Goal: Information Seeking & Learning: Check status

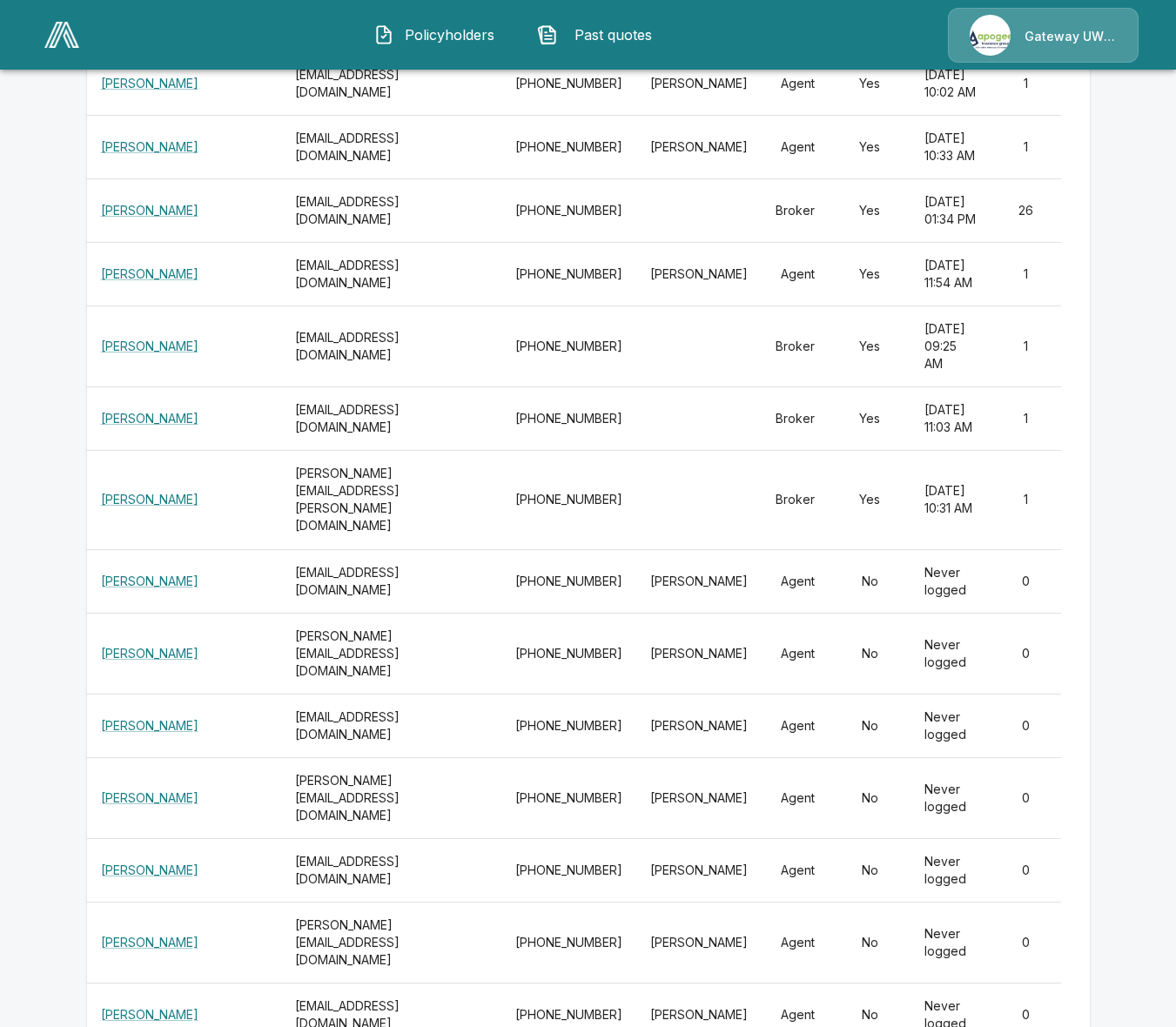
scroll to position [24857, 0]
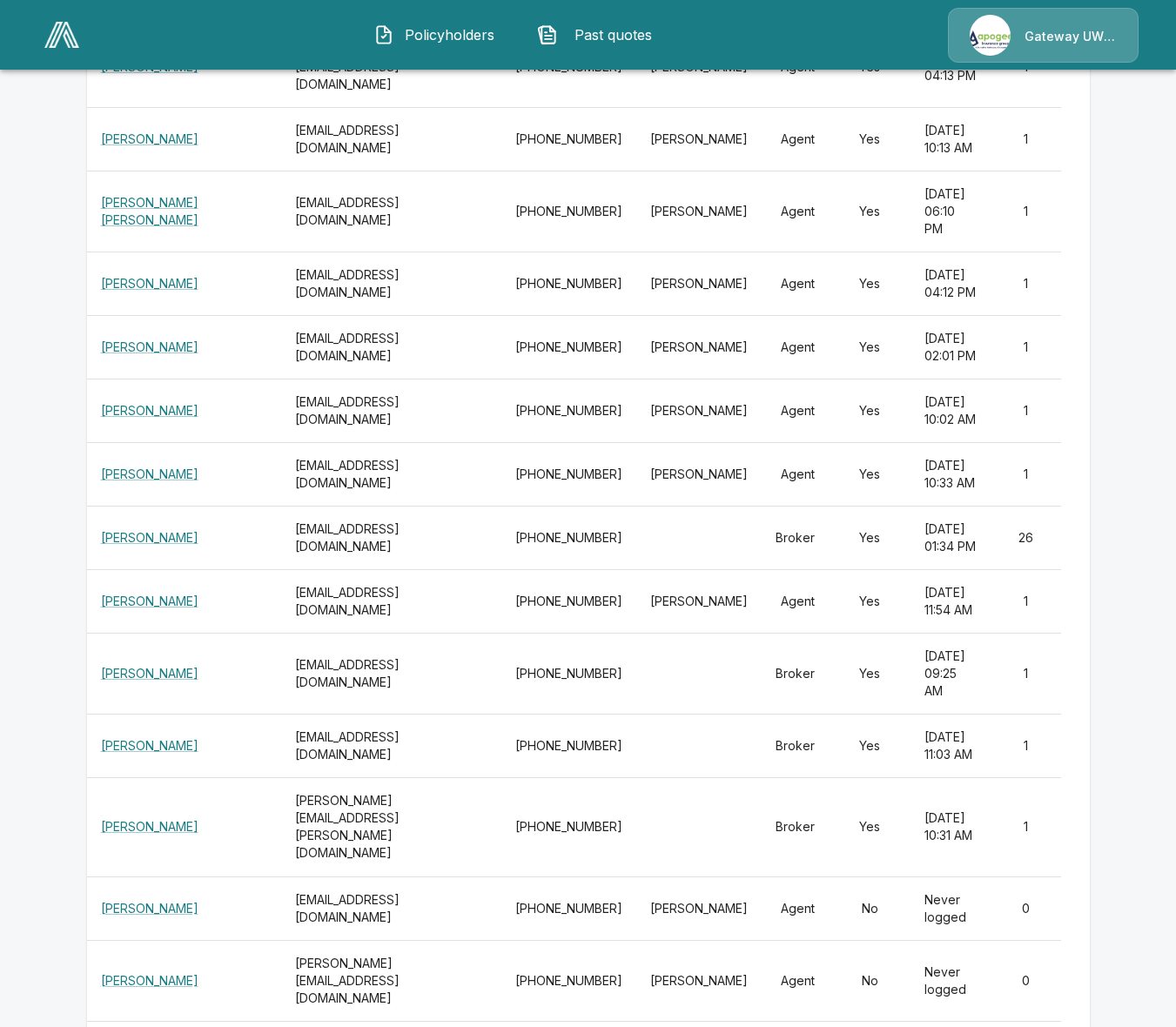
click at [41, 26] on link at bounding box center [61, 34] width 49 height 40
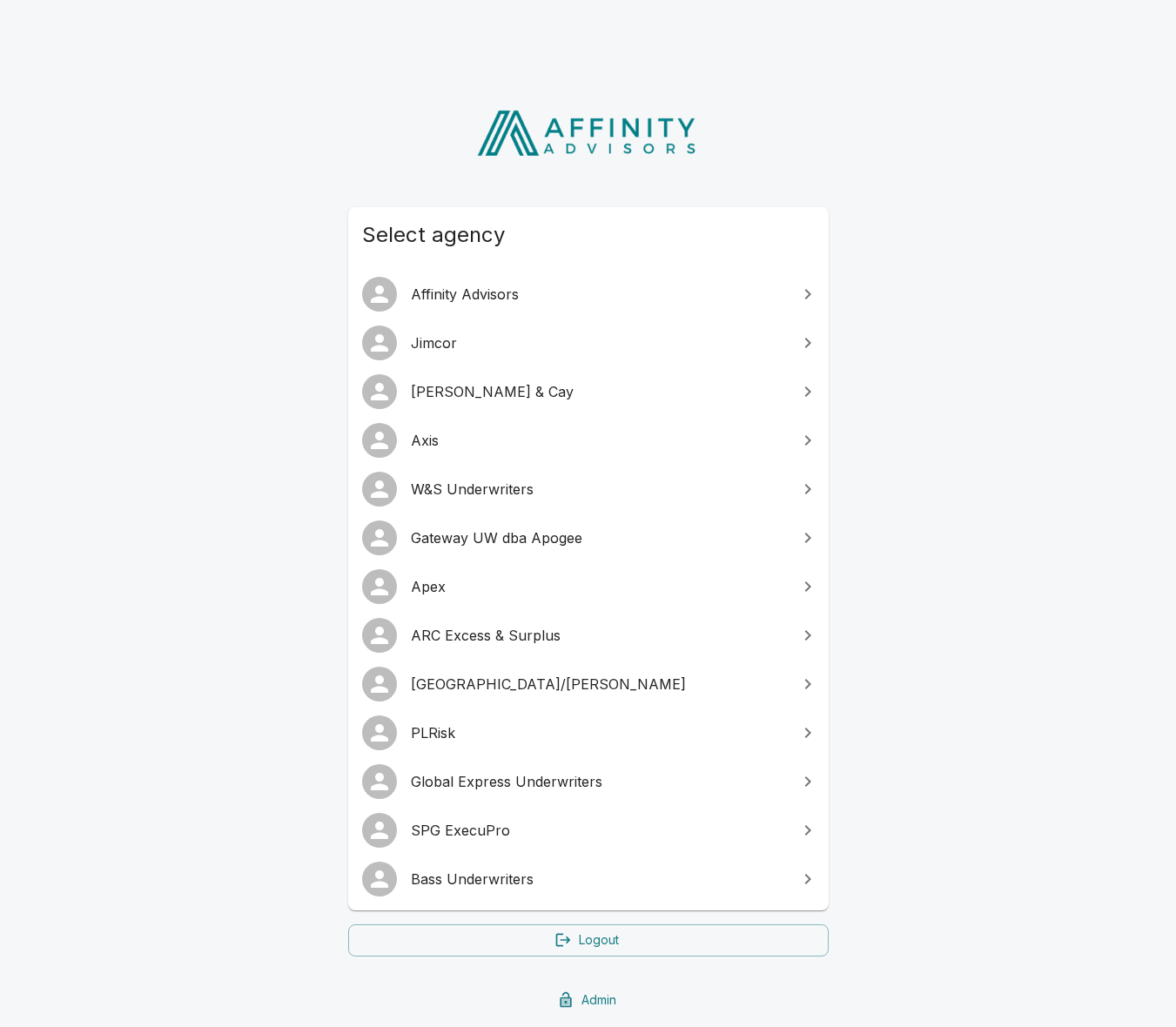
click at [439, 820] on span "SPG ExecuPro" at bounding box center [598, 831] width 376 height 21
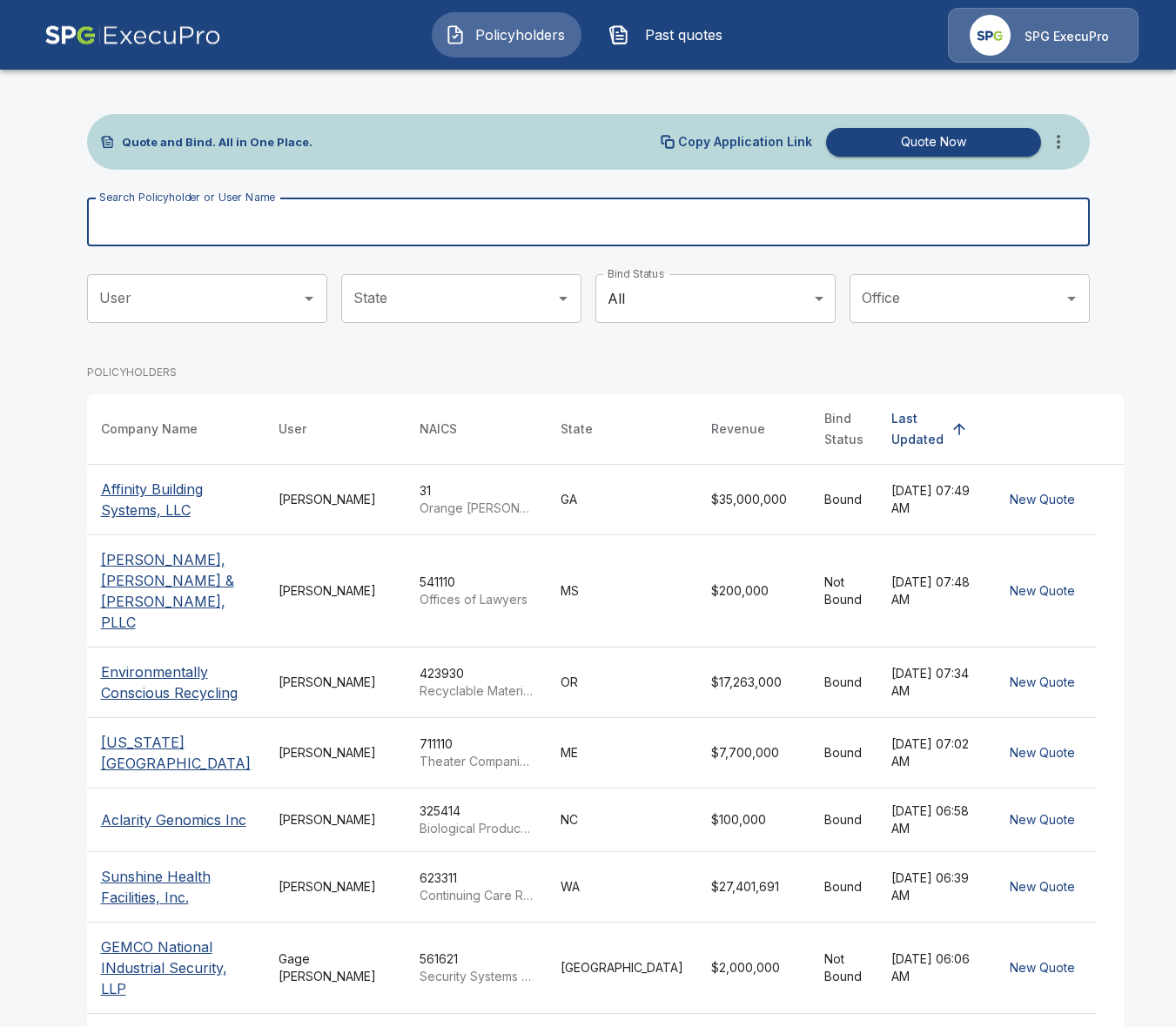
click at [333, 227] on input "Search Policyholder or User Name" at bounding box center [579, 222] width 984 height 49
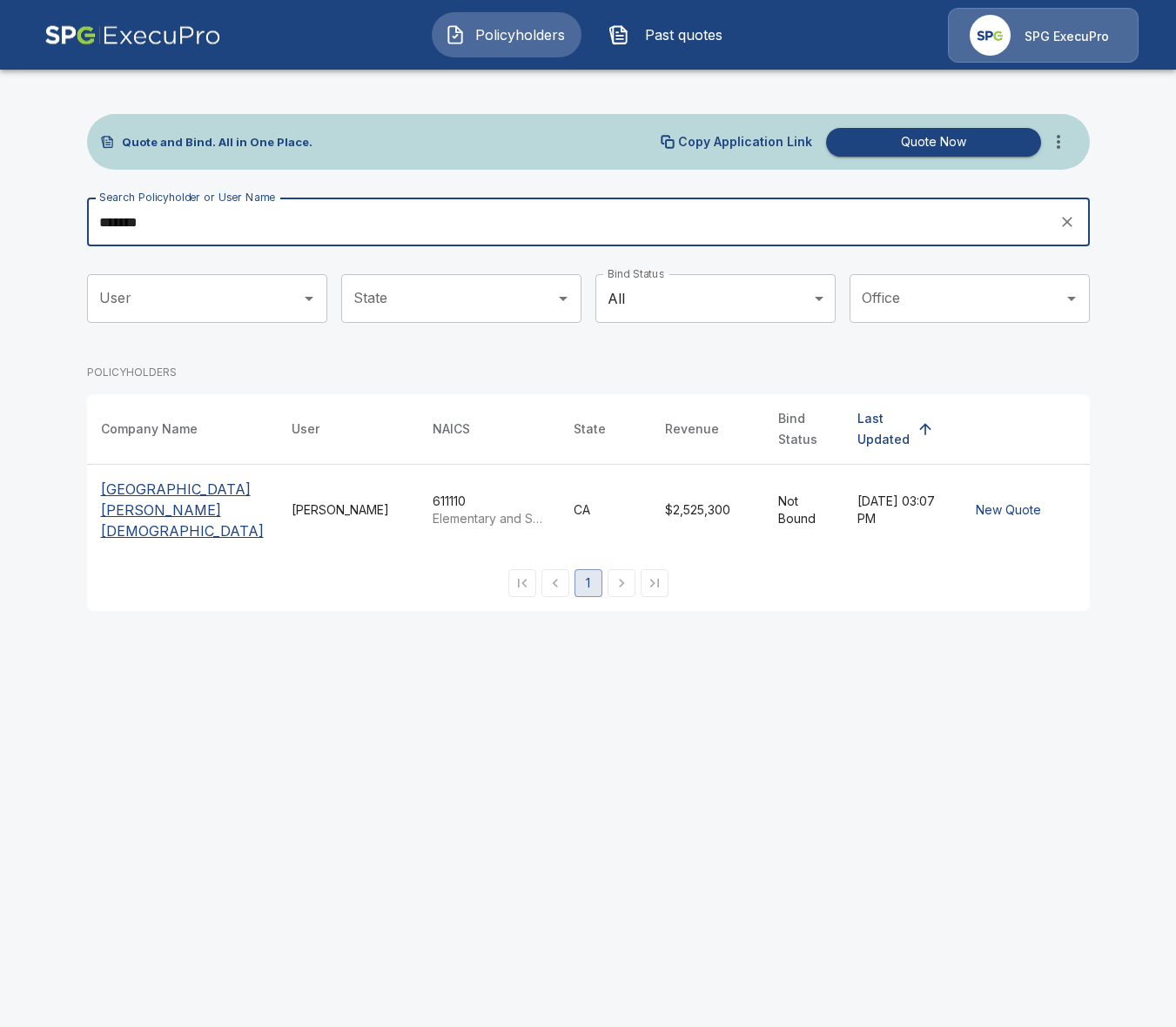
type input "******"
click at [152, 485] on p "Contra Costa Christian School" at bounding box center [183, 510] width 163 height 63
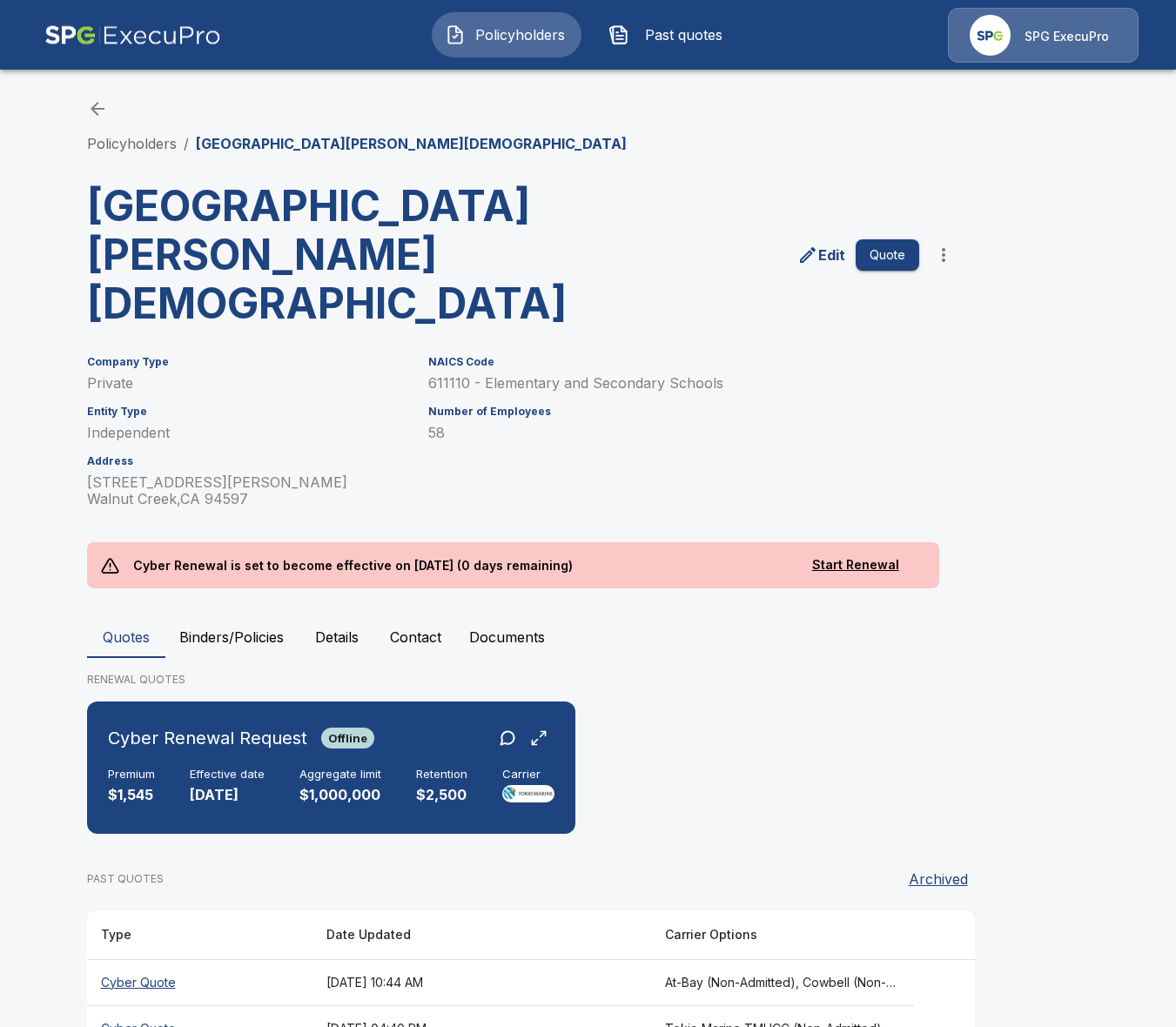
scroll to position [8, 0]
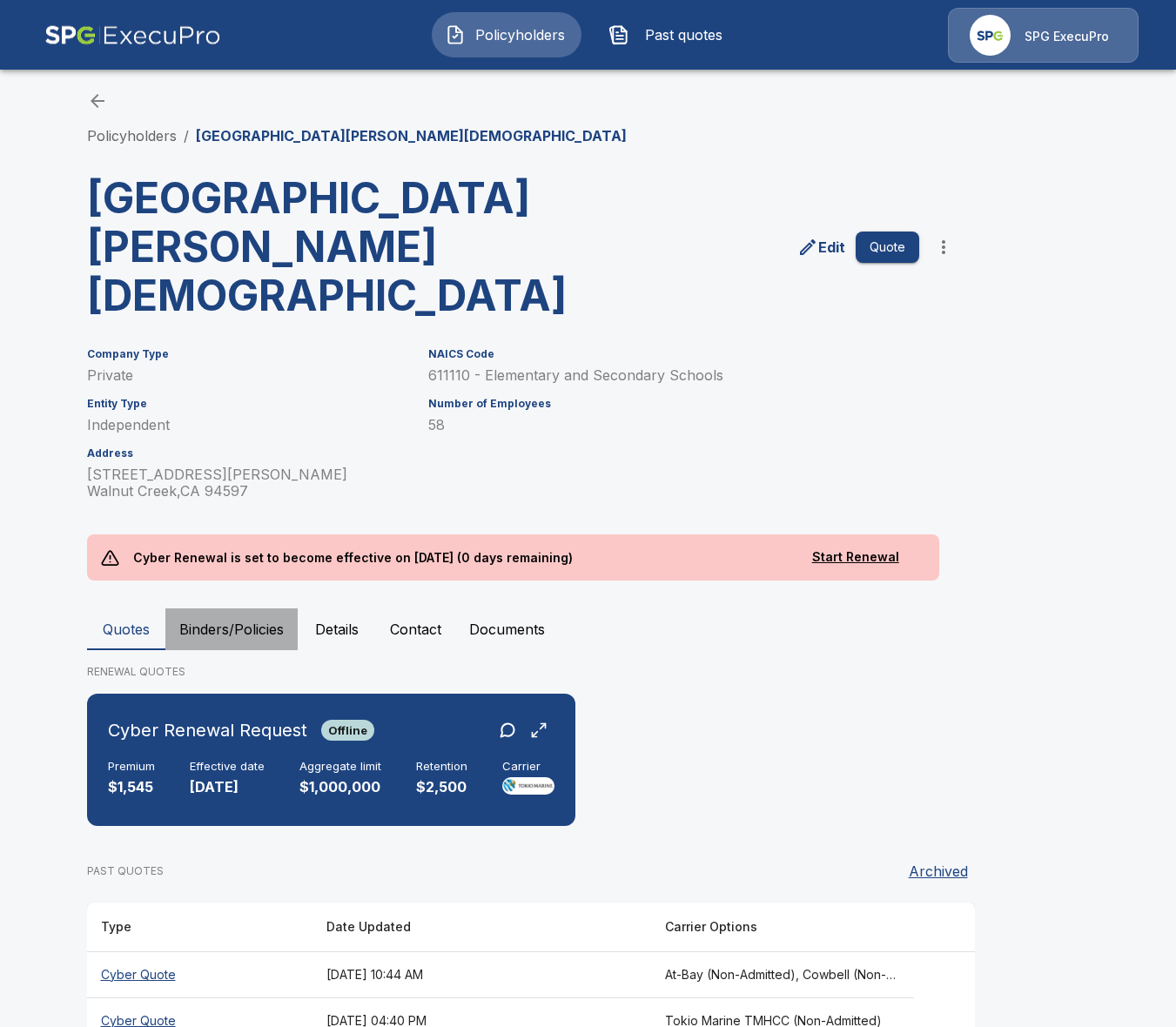
click at [259, 609] on button "Binders/Policies" at bounding box center [232, 630] width 132 height 42
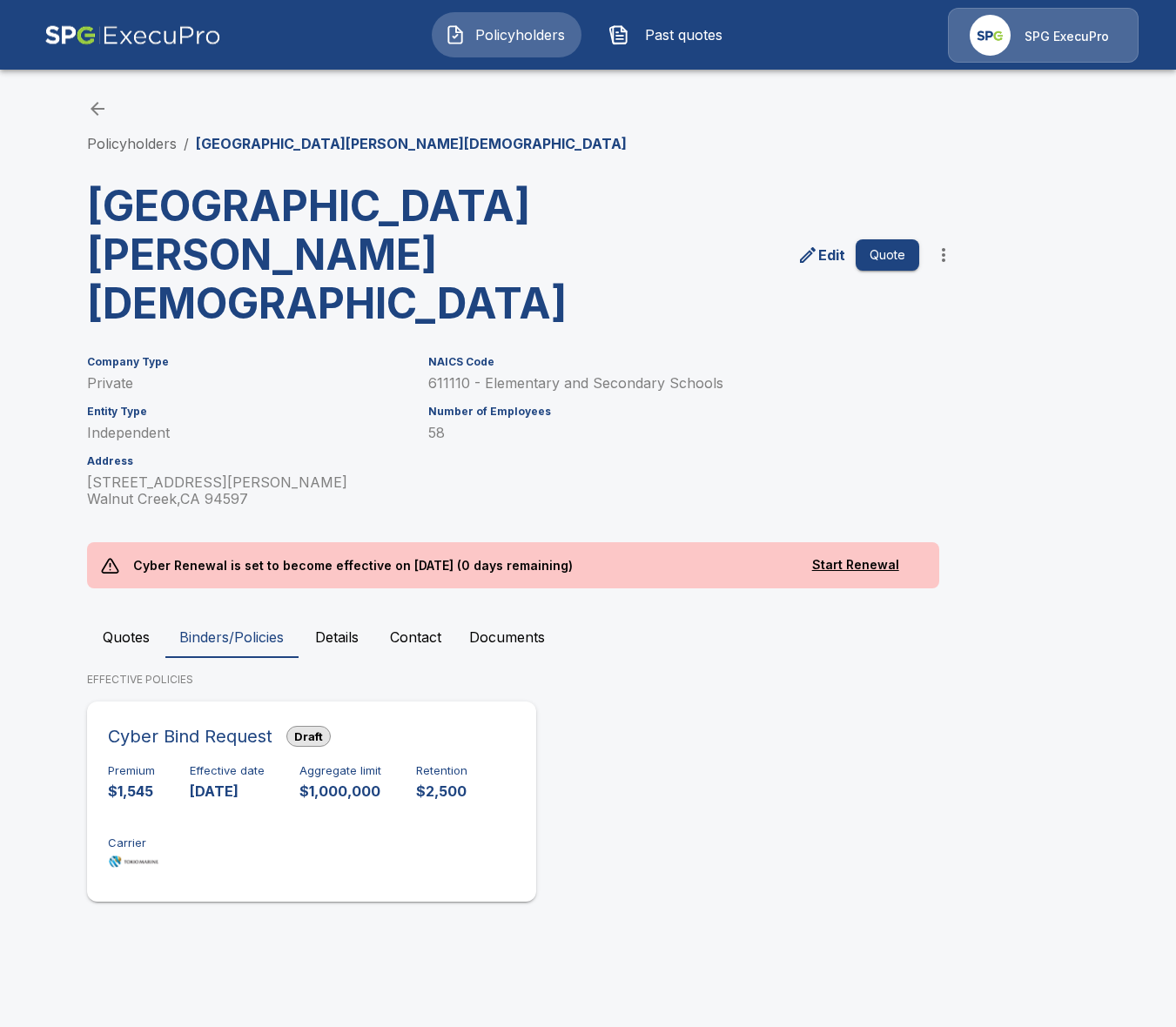
click at [344, 787] on div "Premium $1,545 Effective date 10/1/2025 Aggregate limit $1,000,000 Retention $2…" at bounding box center [312, 819] width 408 height 110
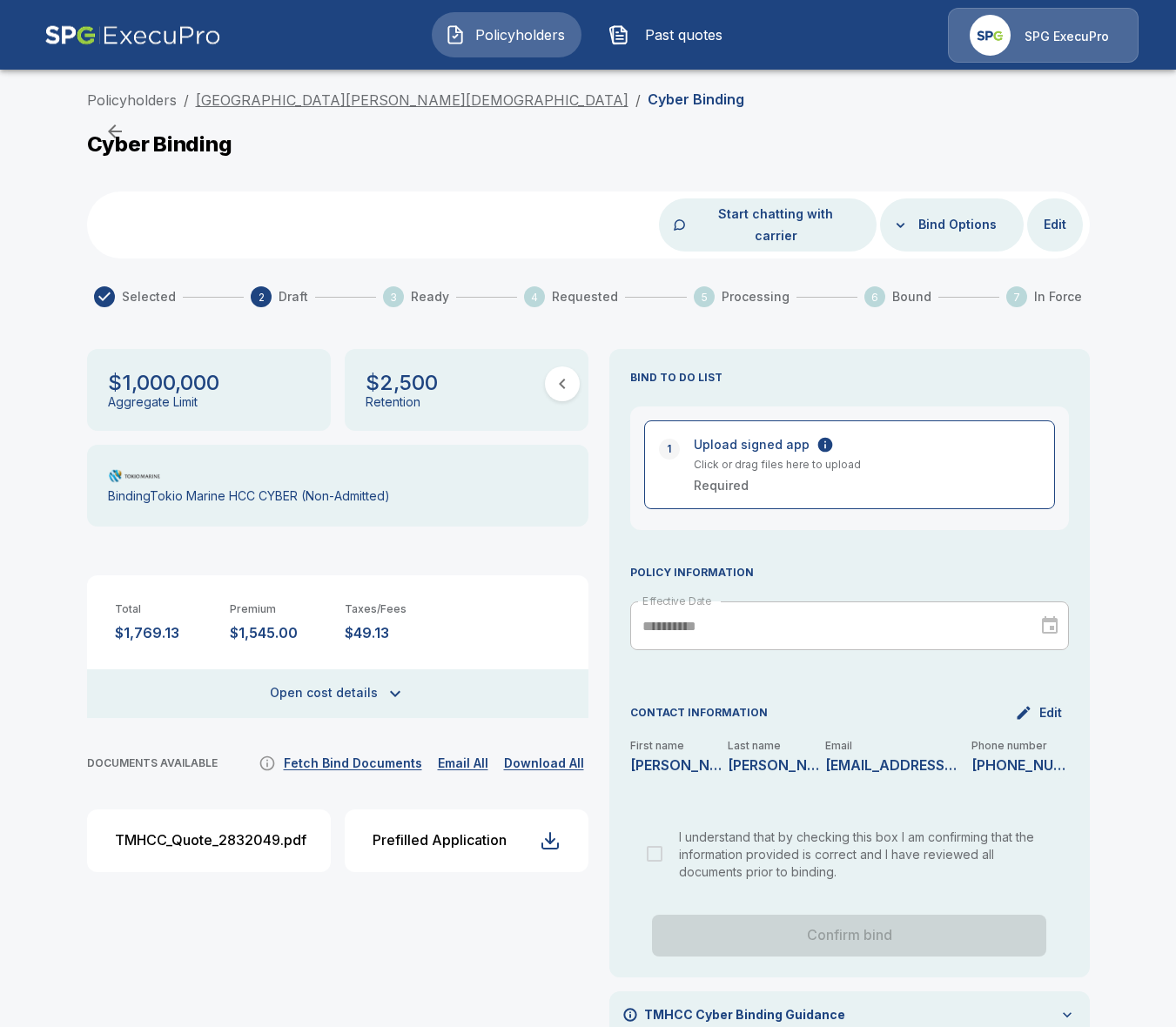
click at [344, 97] on link "Contra Costa Christian School" at bounding box center [412, 100] width 433 height 17
click at [125, 103] on link "Policyholders" at bounding box center [132, 100] width 90 height 17
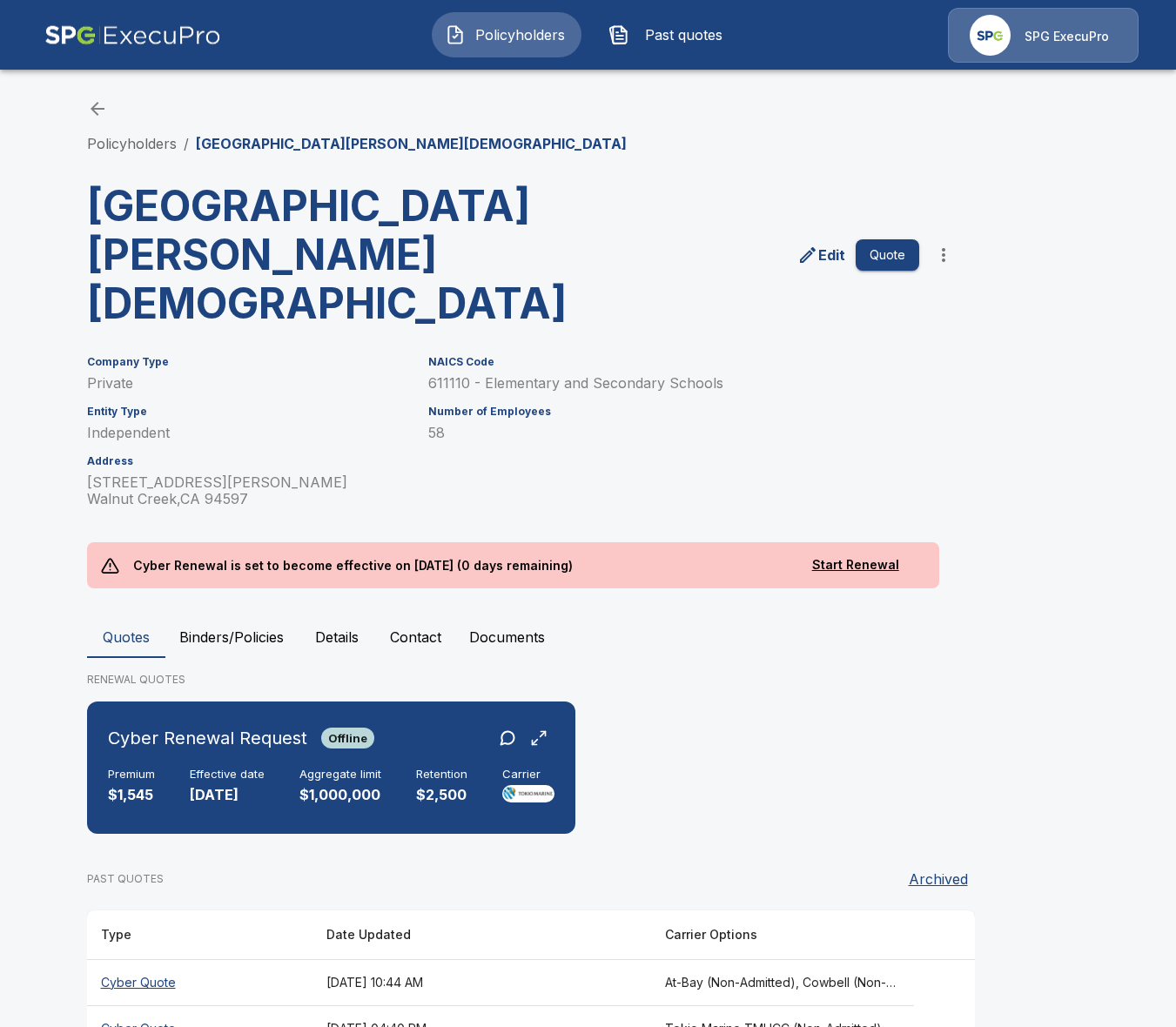
click at [234, 616] on button "Binders/Policies" at bounding box center [232, 637] width 132 height 42
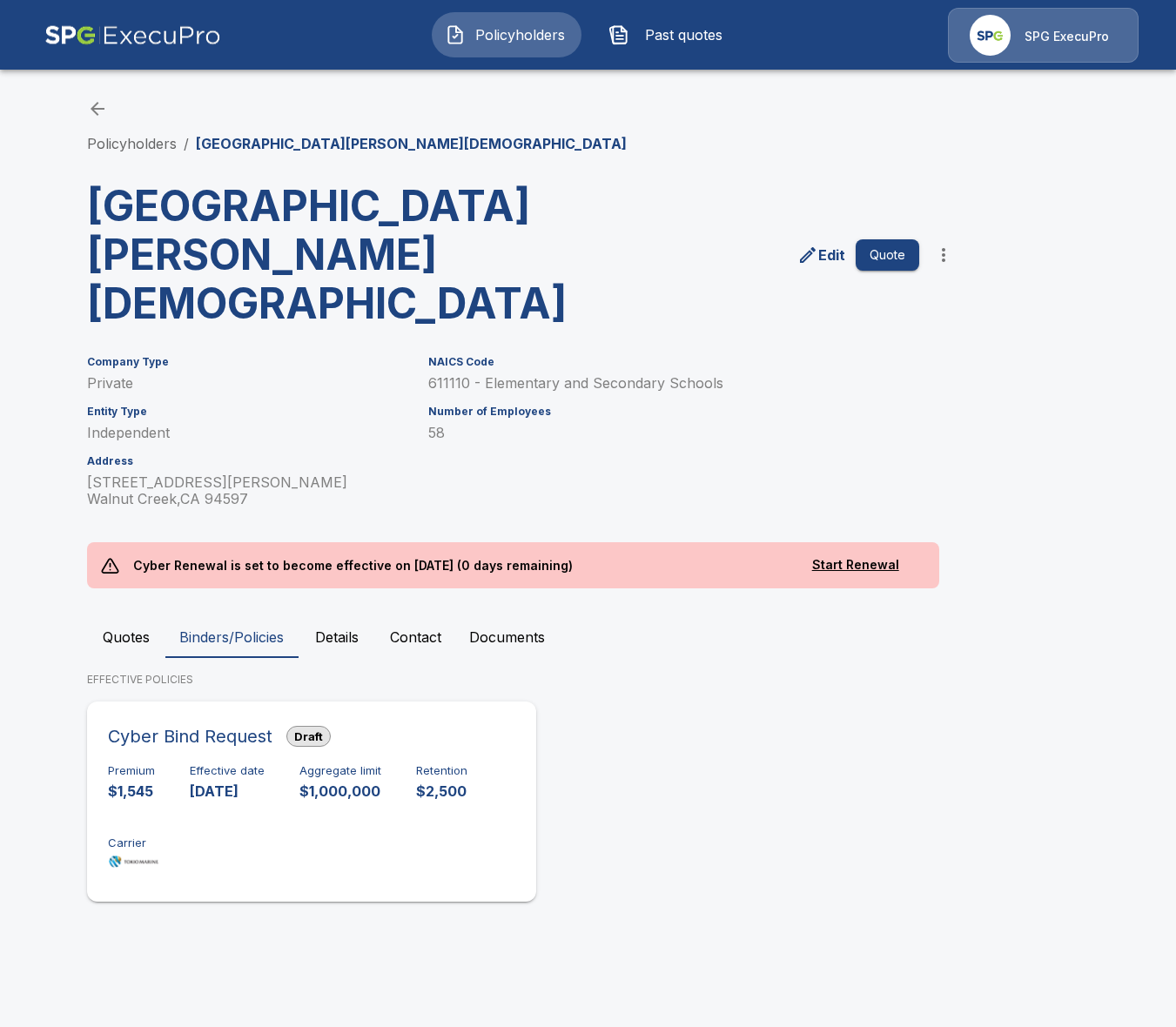
click at [192, 765] on h6 "Effective date" at bounding box center [227, 771] width 75 height 14
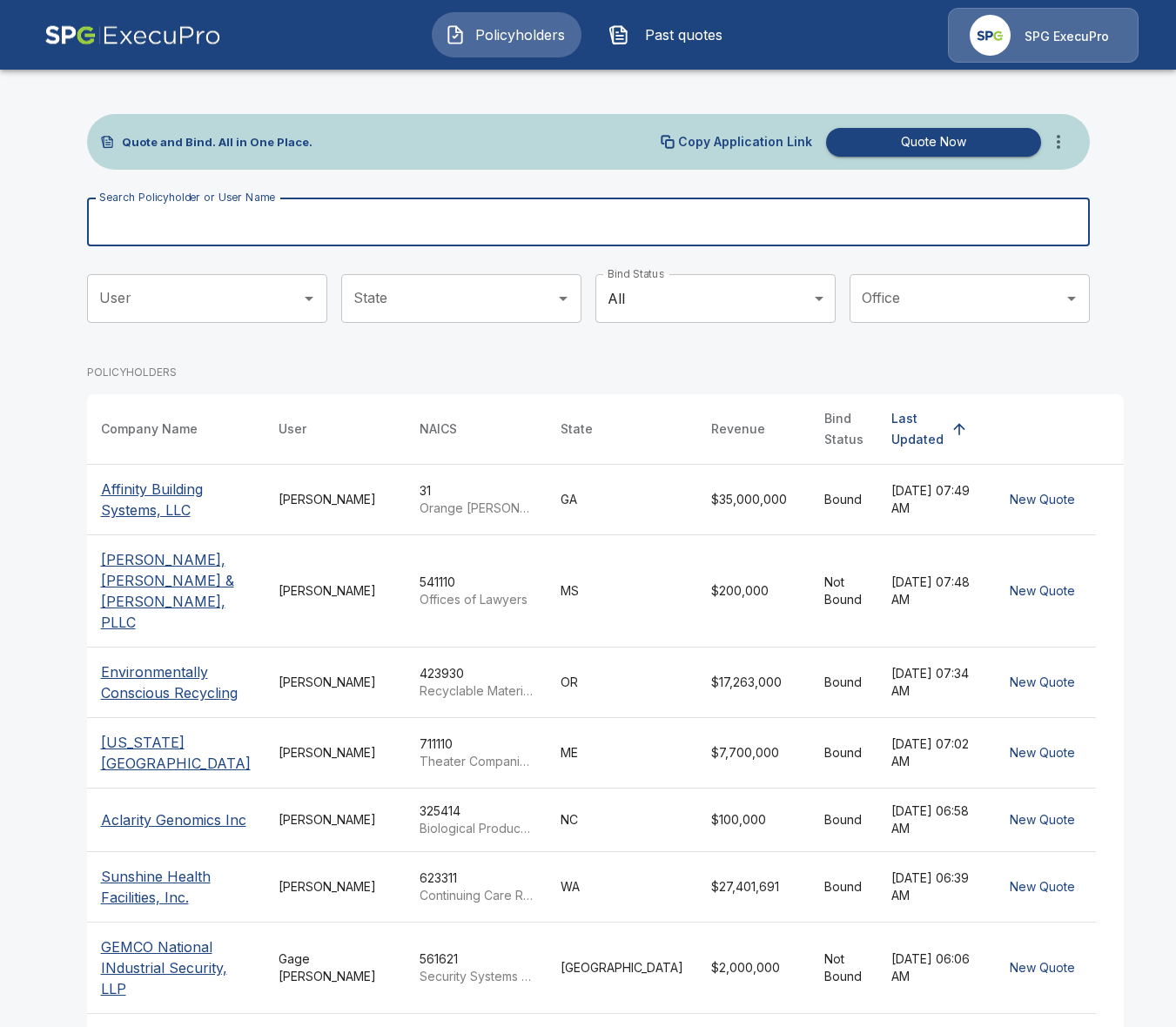
click at [403, 212] on input "Search Policyholder or User Name" at bounding box center [579, 222] width 984 height 49
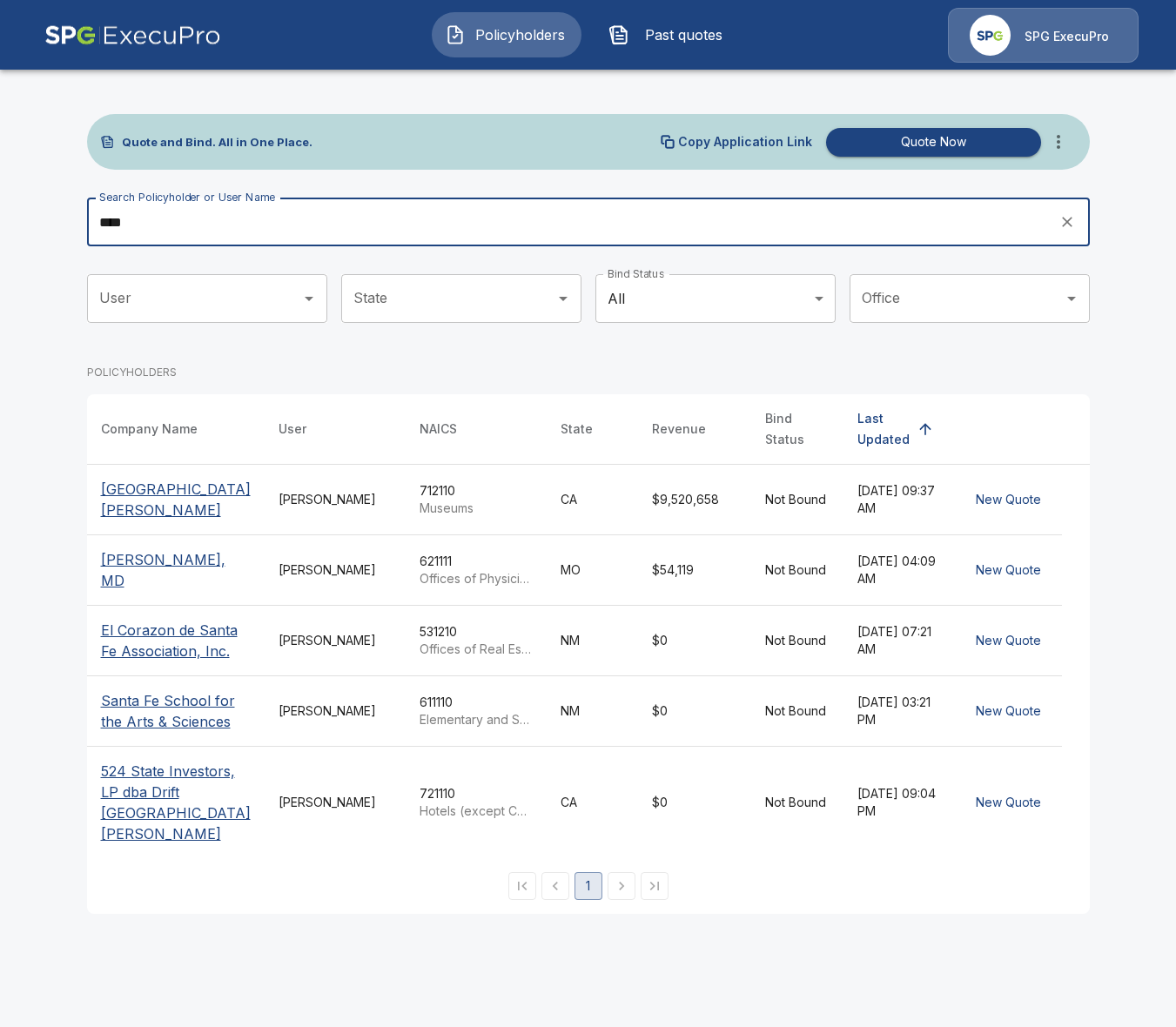
type input "****"
click at [182, 492] on p "[GEOGRAPHIC_DATA][PERSON_NAME]" at bounding box center [176, 500] width 149 height 42
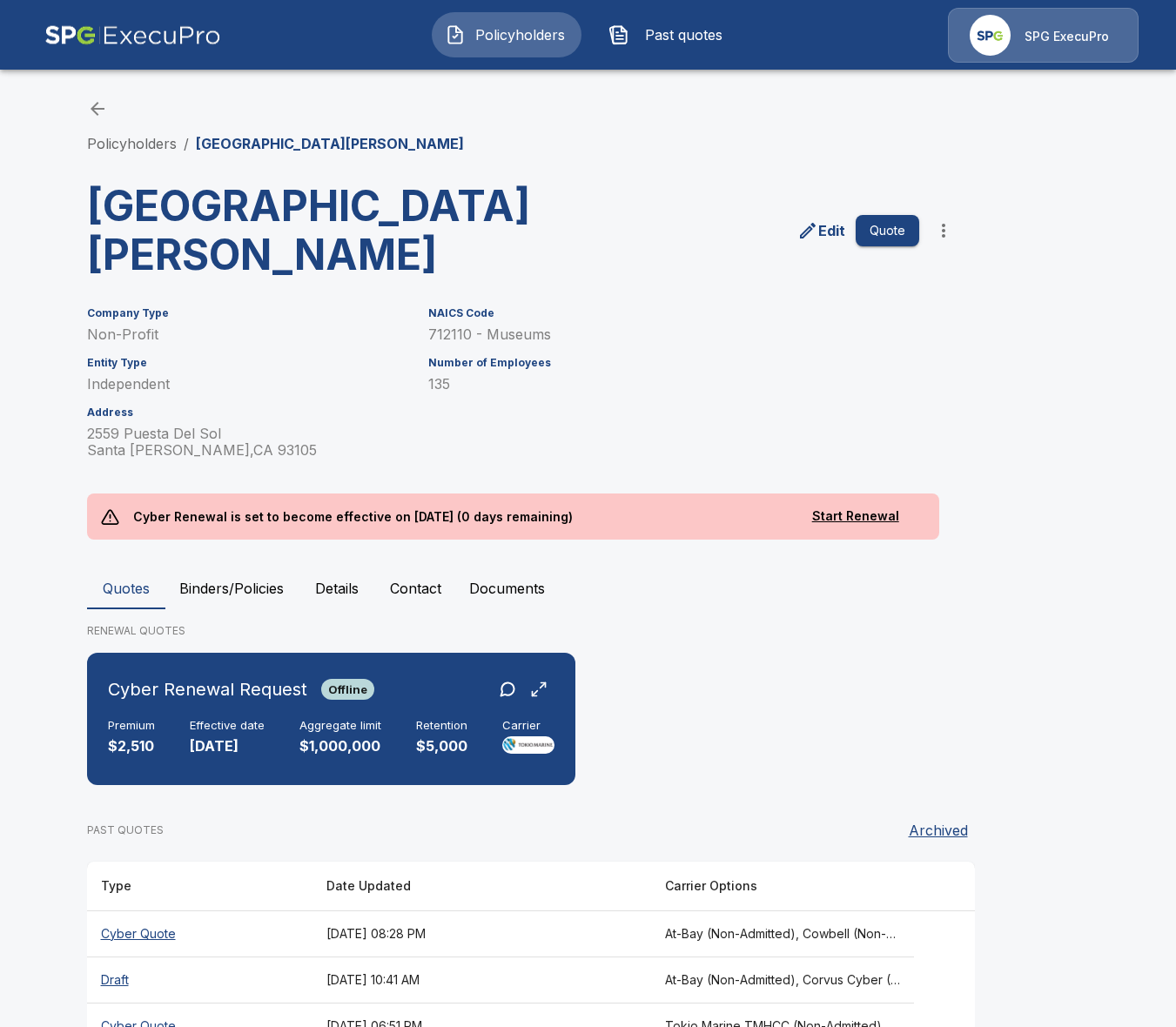
scroll to position [102, 0]
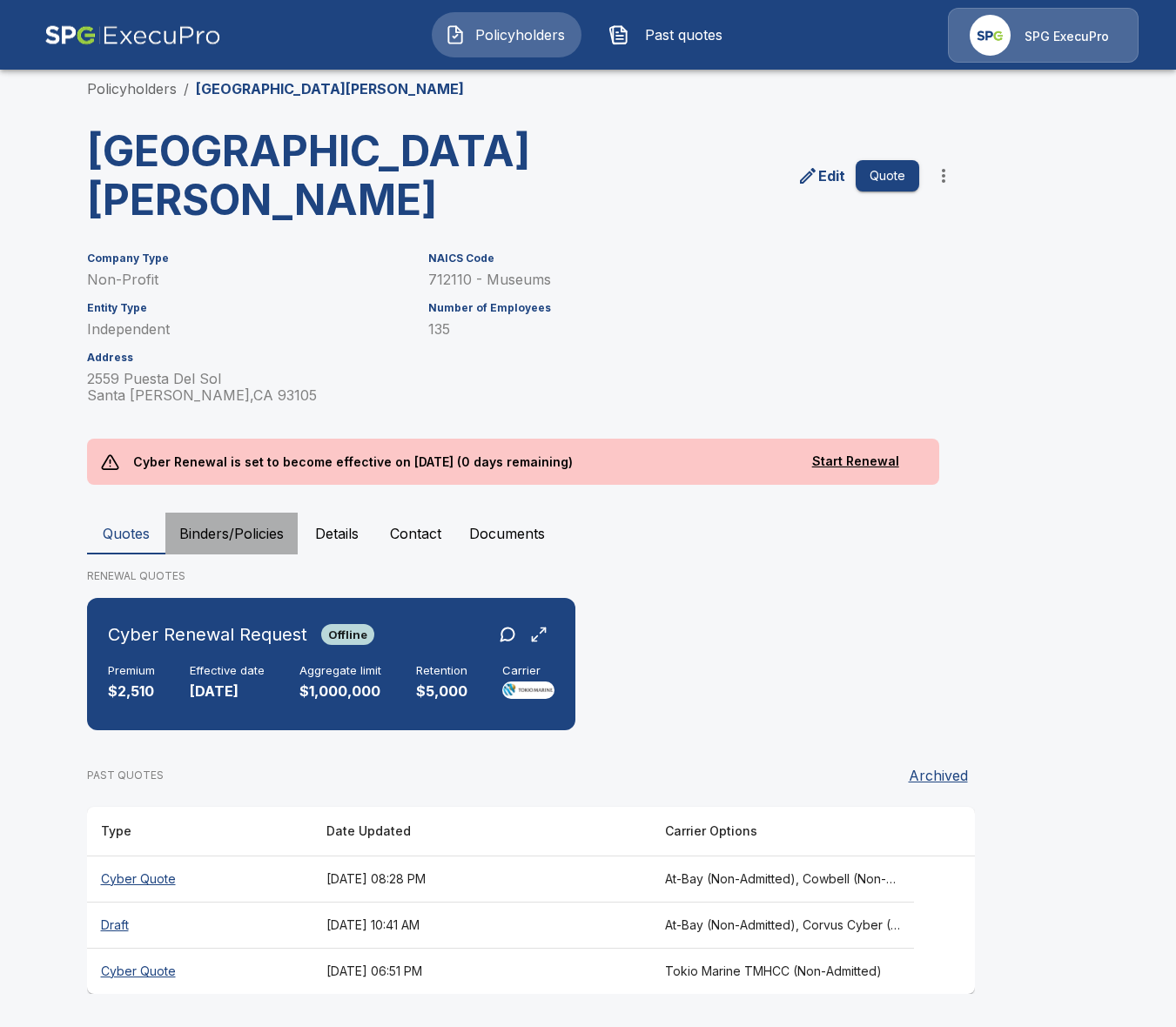
click at [270, 542] on button "Binders/Policies" at bounding box center [232, 534] width 132 height 42
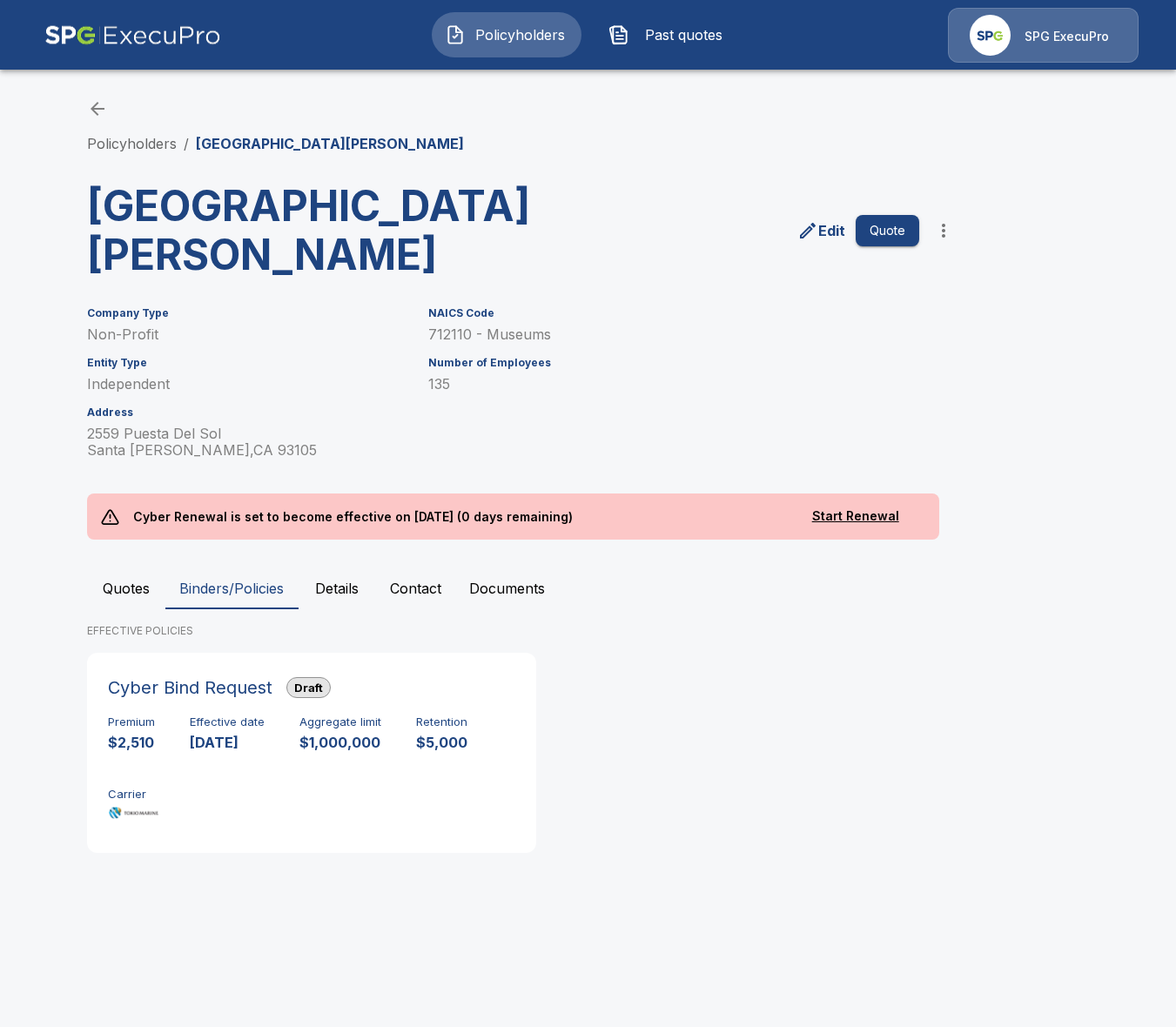
click at [308, 140] on p "[GEOGRAPHIC_DATA][PERSON_NAME]" at bounding box center [330, 144] width 268 height 21
click at [100, 610] on button "Quotes" at bounding box center [126, 589] width 78 height 42
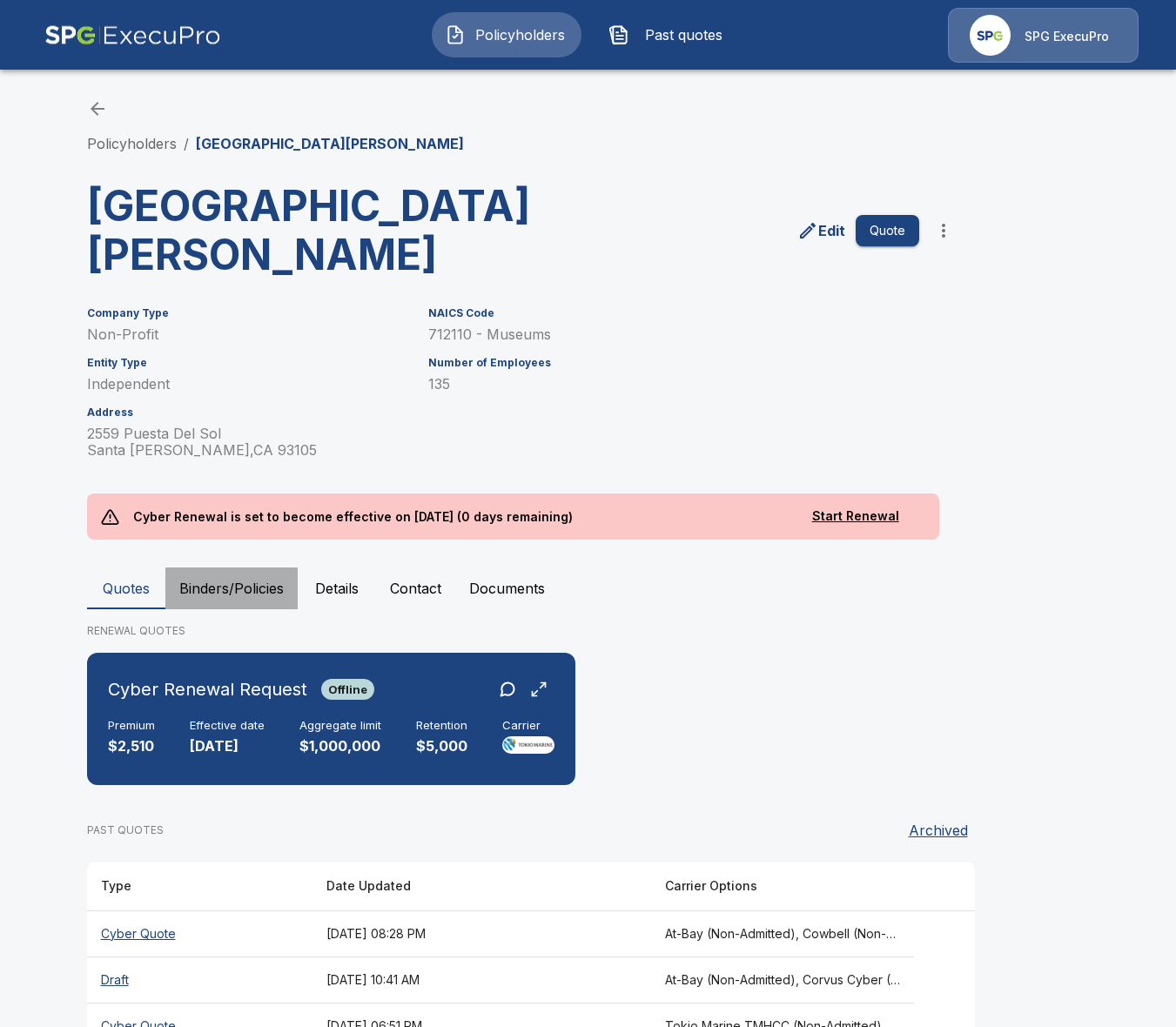
click at [274, 610] on button "Binders/Policies" at bounding box center [232, 589] width 132 height 42
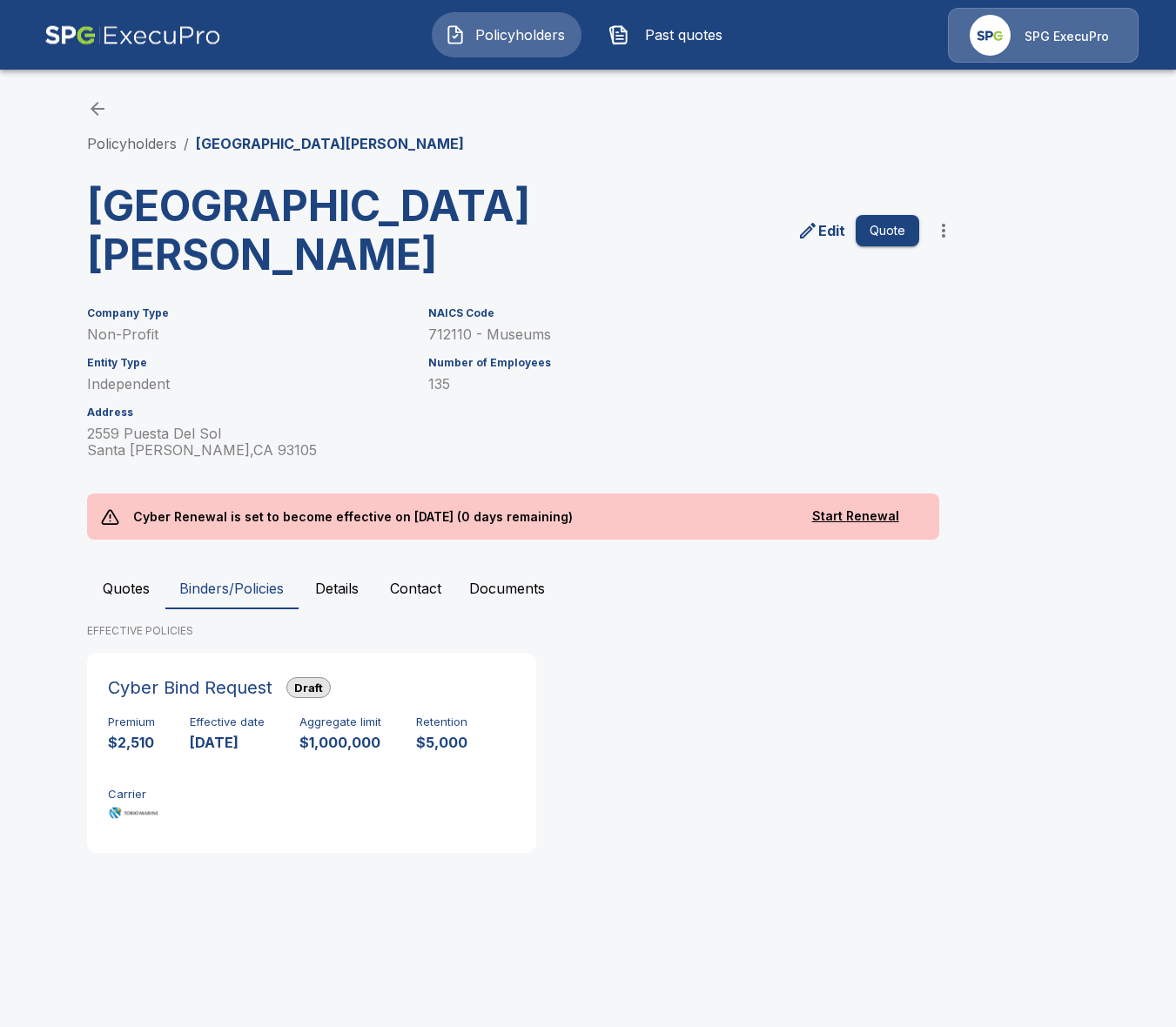
click at [144, 151] on li "Policyholders" at bounding box center [132, 144] width 90 height 21
click at [138, 145] on link "Policyholders" at bounding box center [132, 144] width 90 height 17
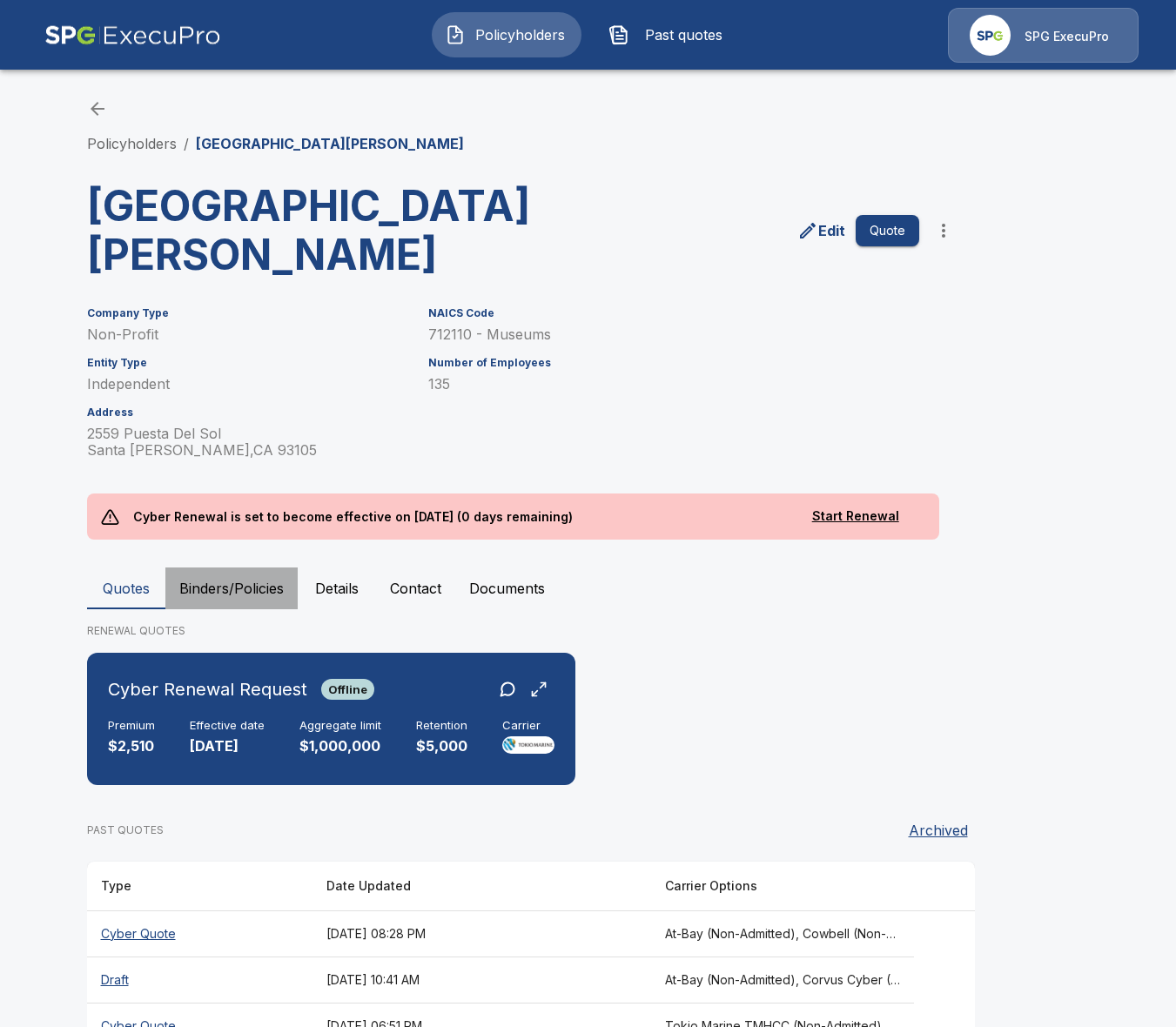
click at [248, 610] on button "Binders/Policies" at bounding box center [232, 589] width 132 height 42
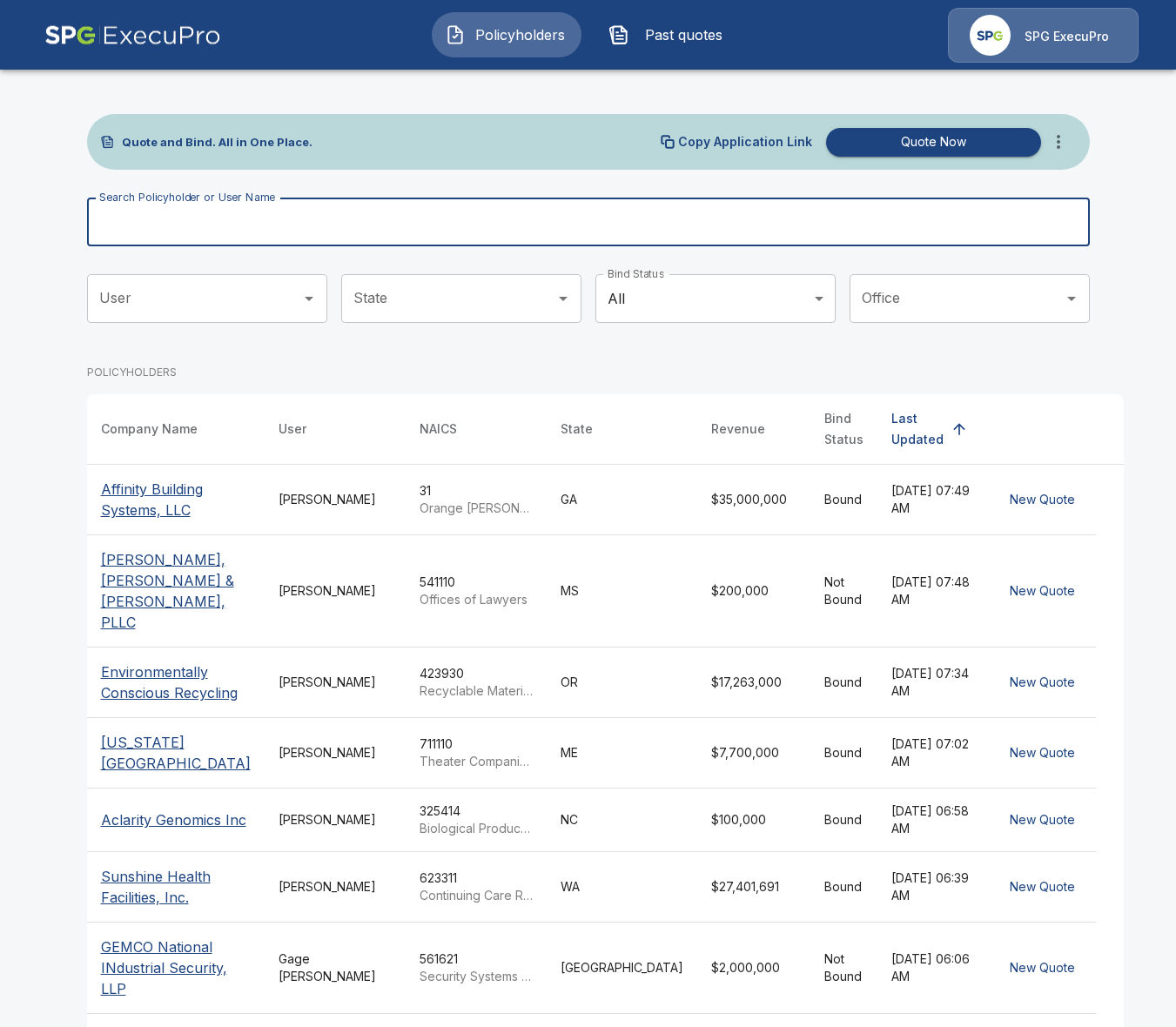
click at [477, 223] on input "Search Policyholder or User Name" at bounding box center [579, 222] width 984 height 49
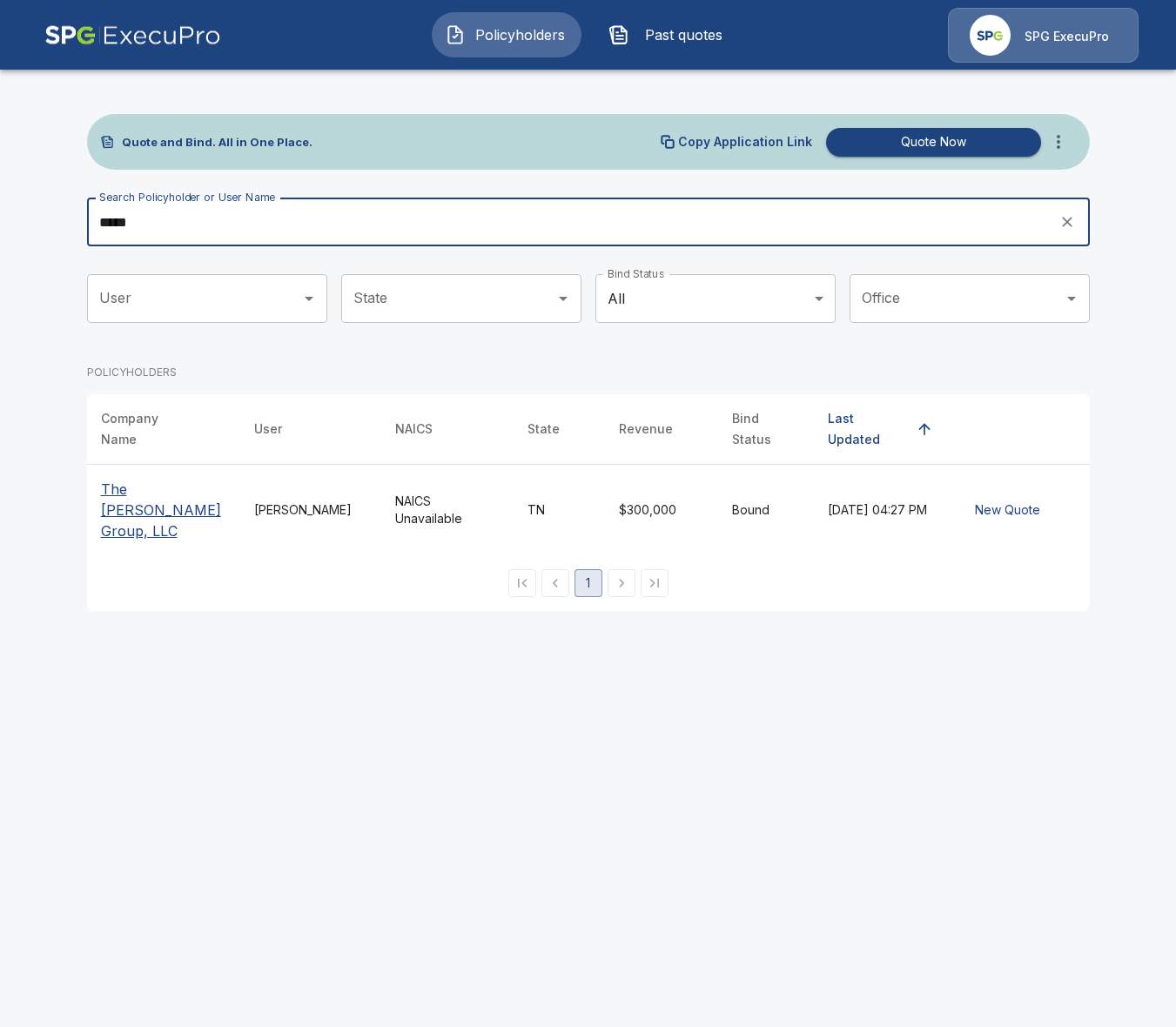
type input "*****"
click at [202, 485] on p "The [PERSON_NAME] Group, LLC" at bounding box center [164, 510] width 125 height 63
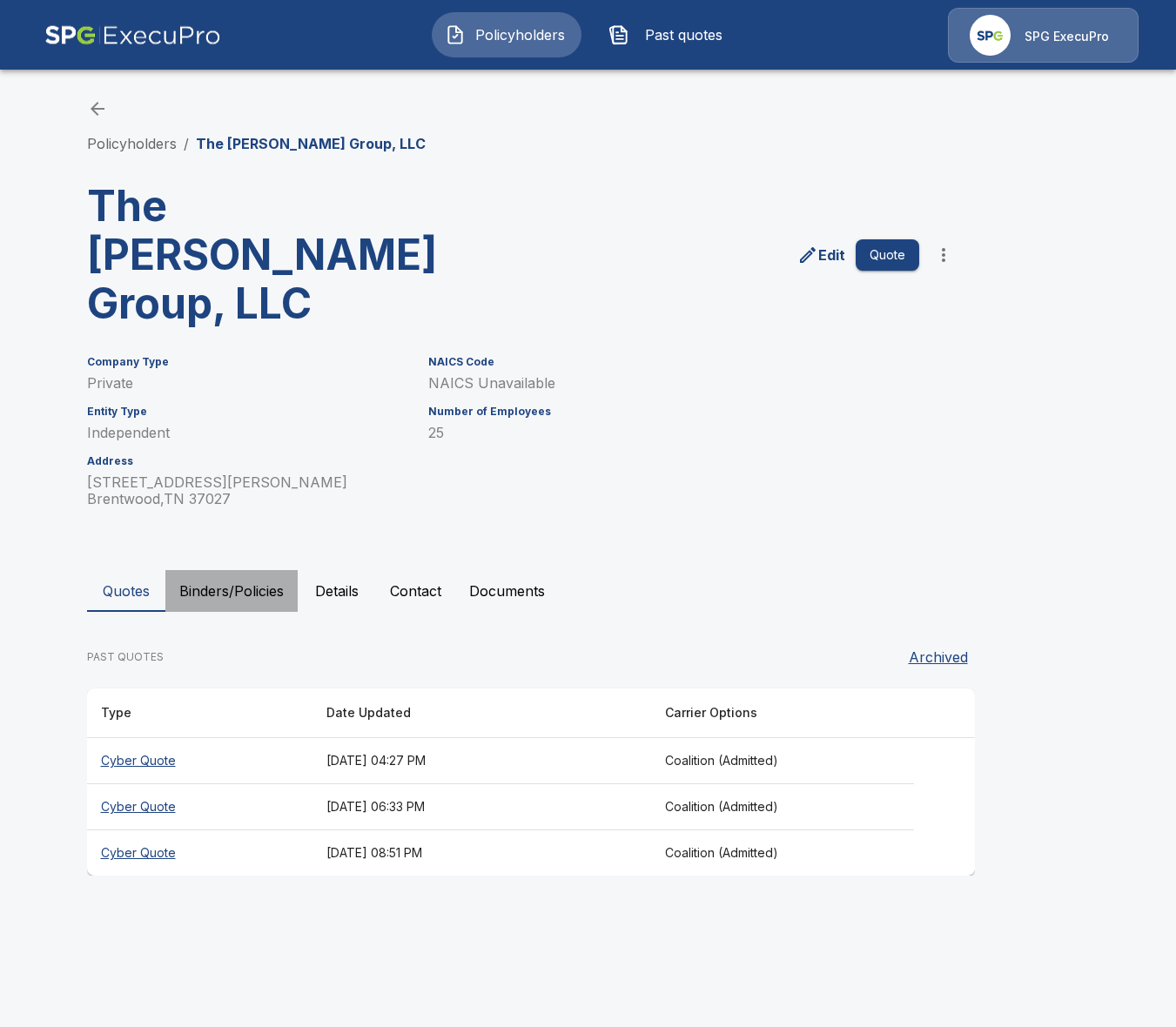
click at [218, 570] on button "Binders/Policies" at bounding box center [232, 592] width 132 height 42
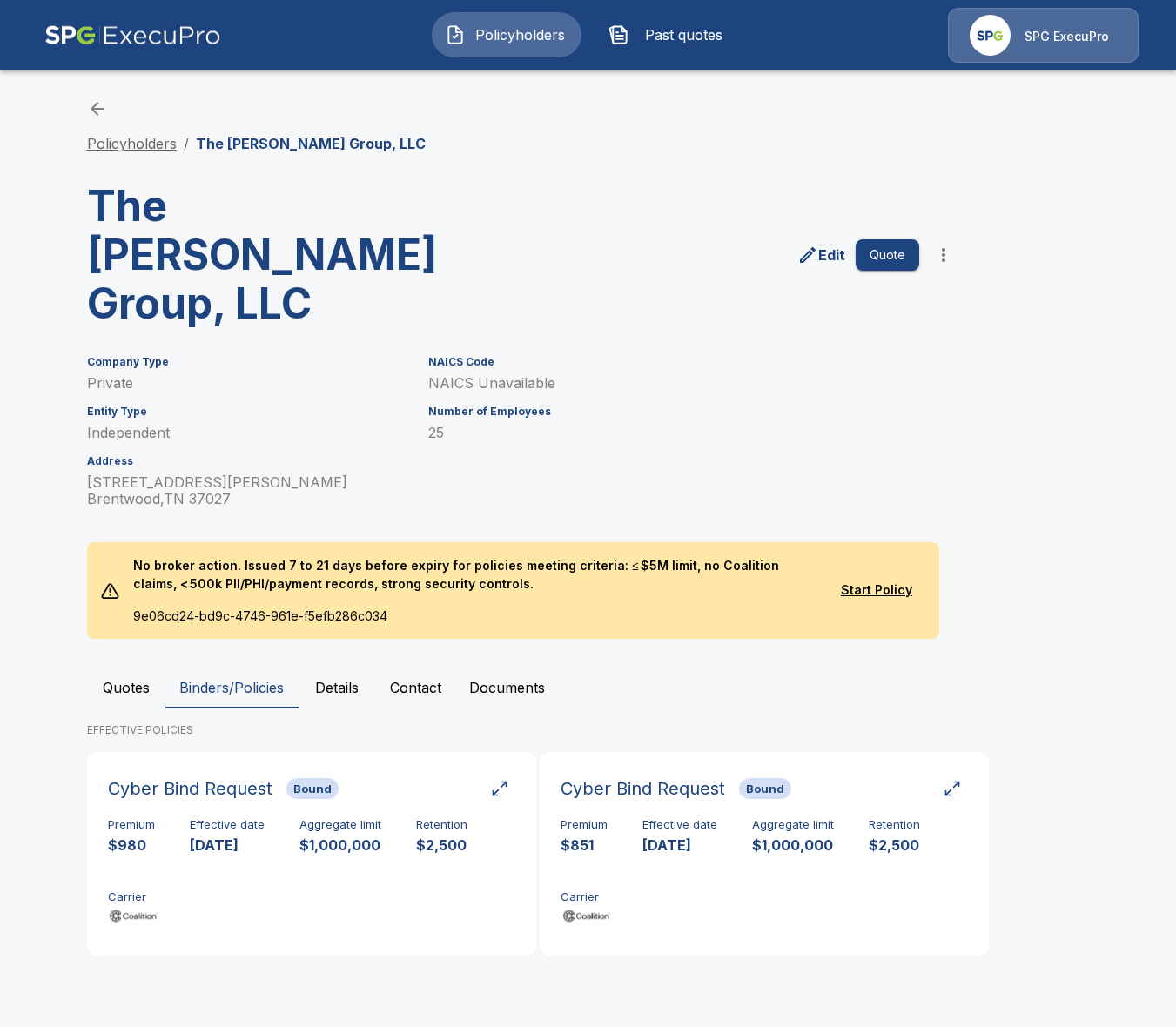
click at [121, 137] on link "Policyholders" at bounding box center [132, 144] width 90 height 17
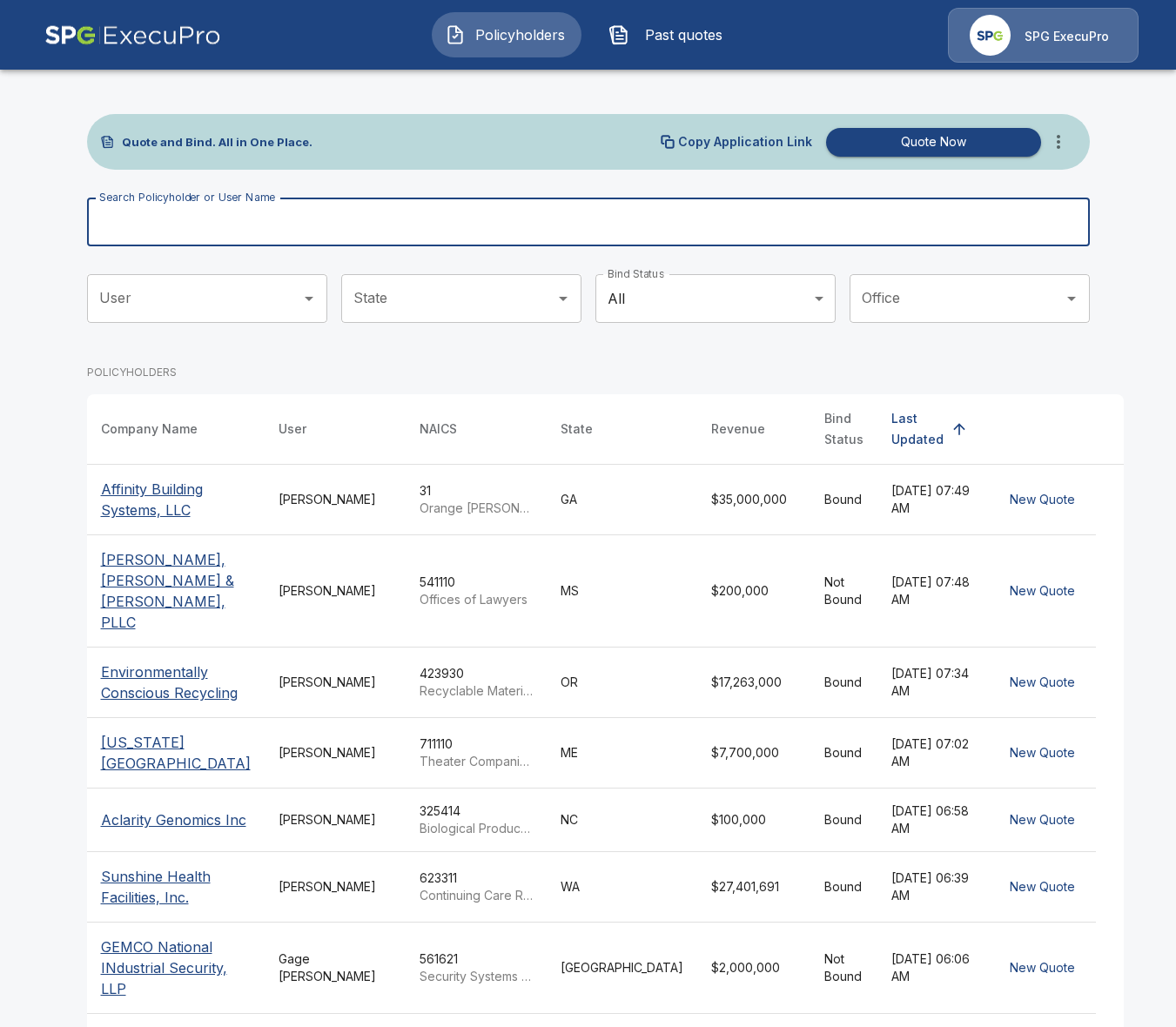
click at [429, 236] on input "Search Policyholder or User Name" at bounding box center [579, 222] width 984 height 49
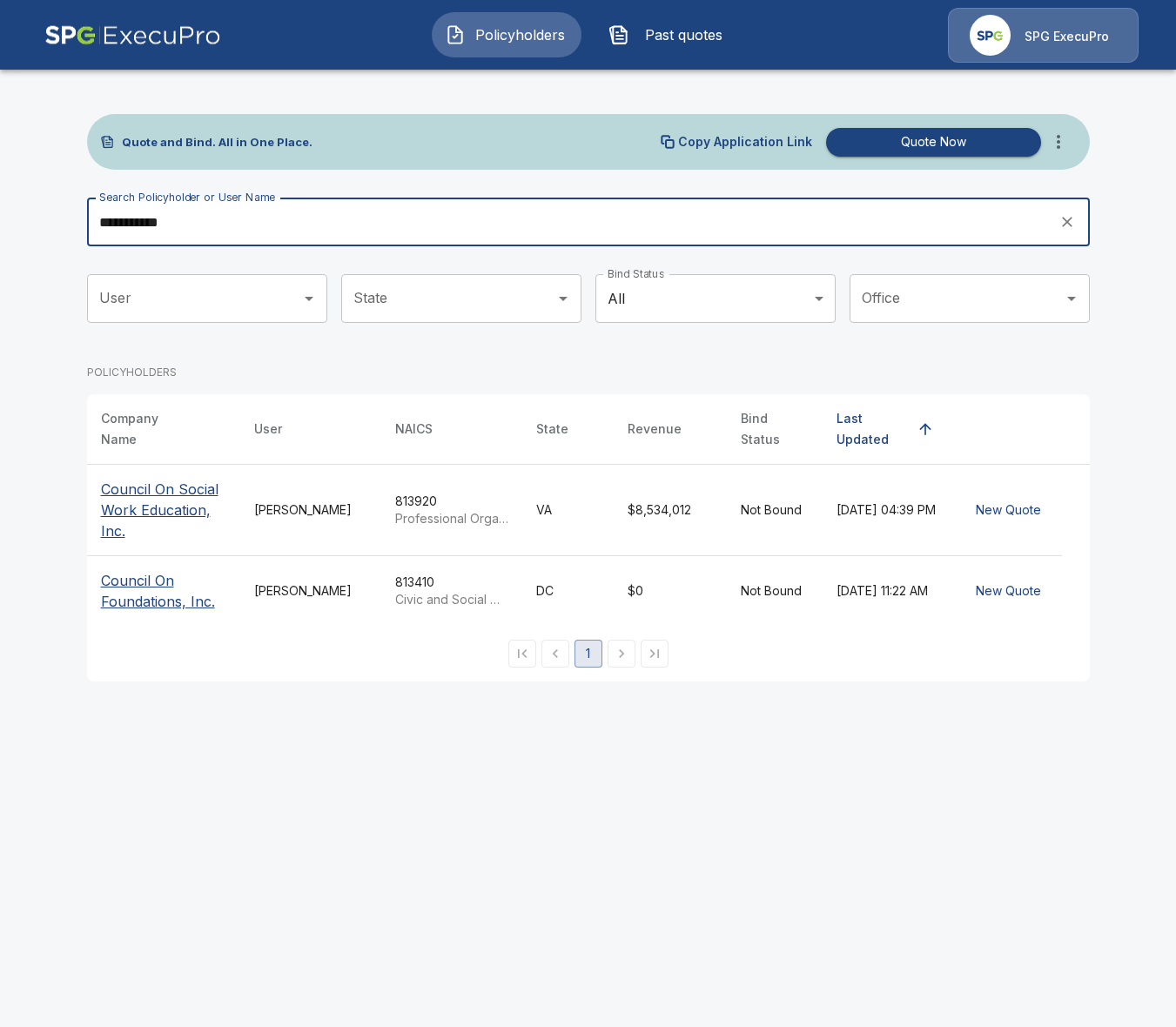
type input "**********"
click at [178, 502] on p "Council On Social Work Education, Inc." at bounding box center [164, 510] width 125 height 63
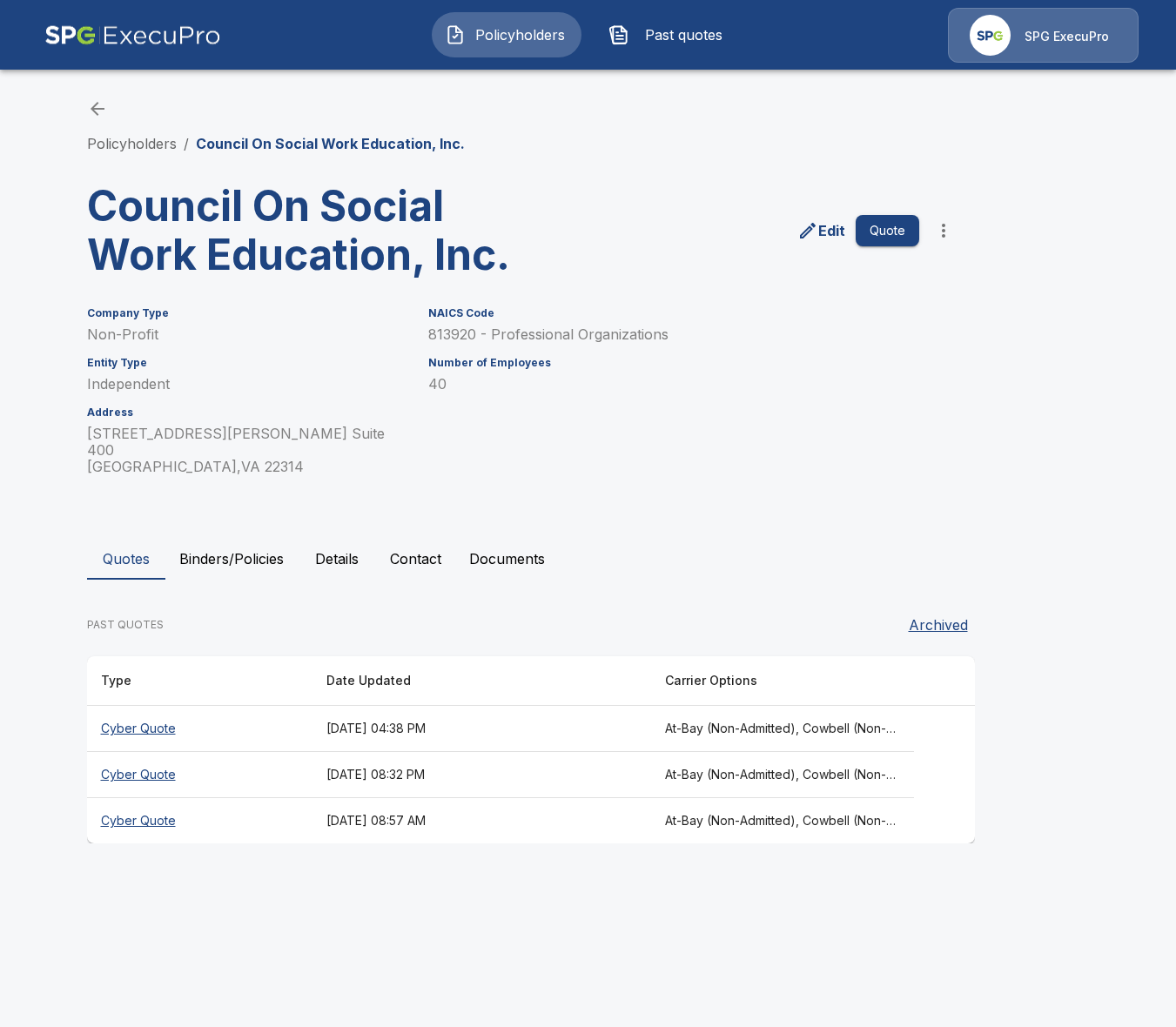
click at [235, 544] on button "Binders/Policies" at bounding box center [232, 559] width 132 height 42
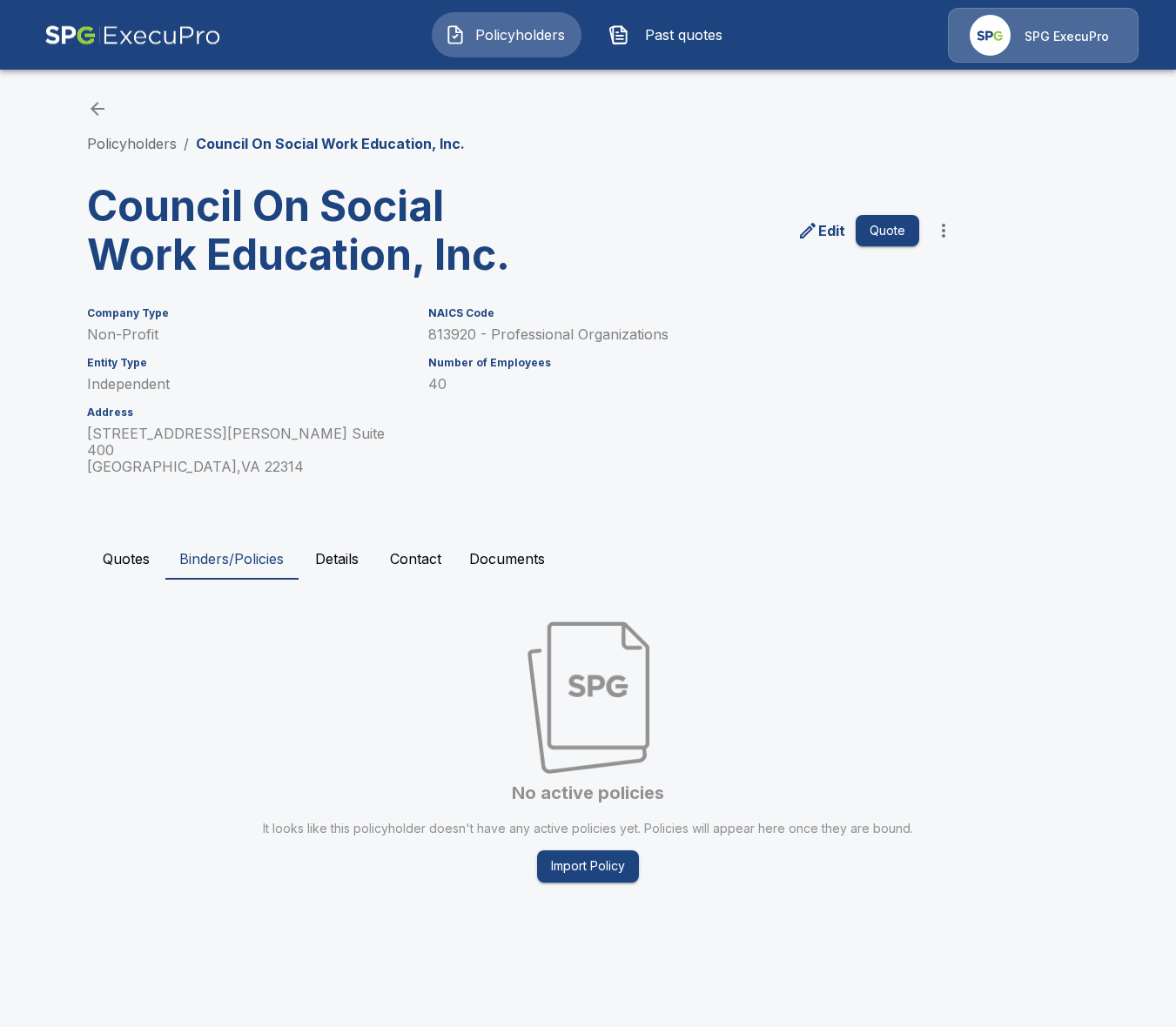
click at [108, 555] on button "Quotes" at bounding box center [126, 559] width 78 height 42
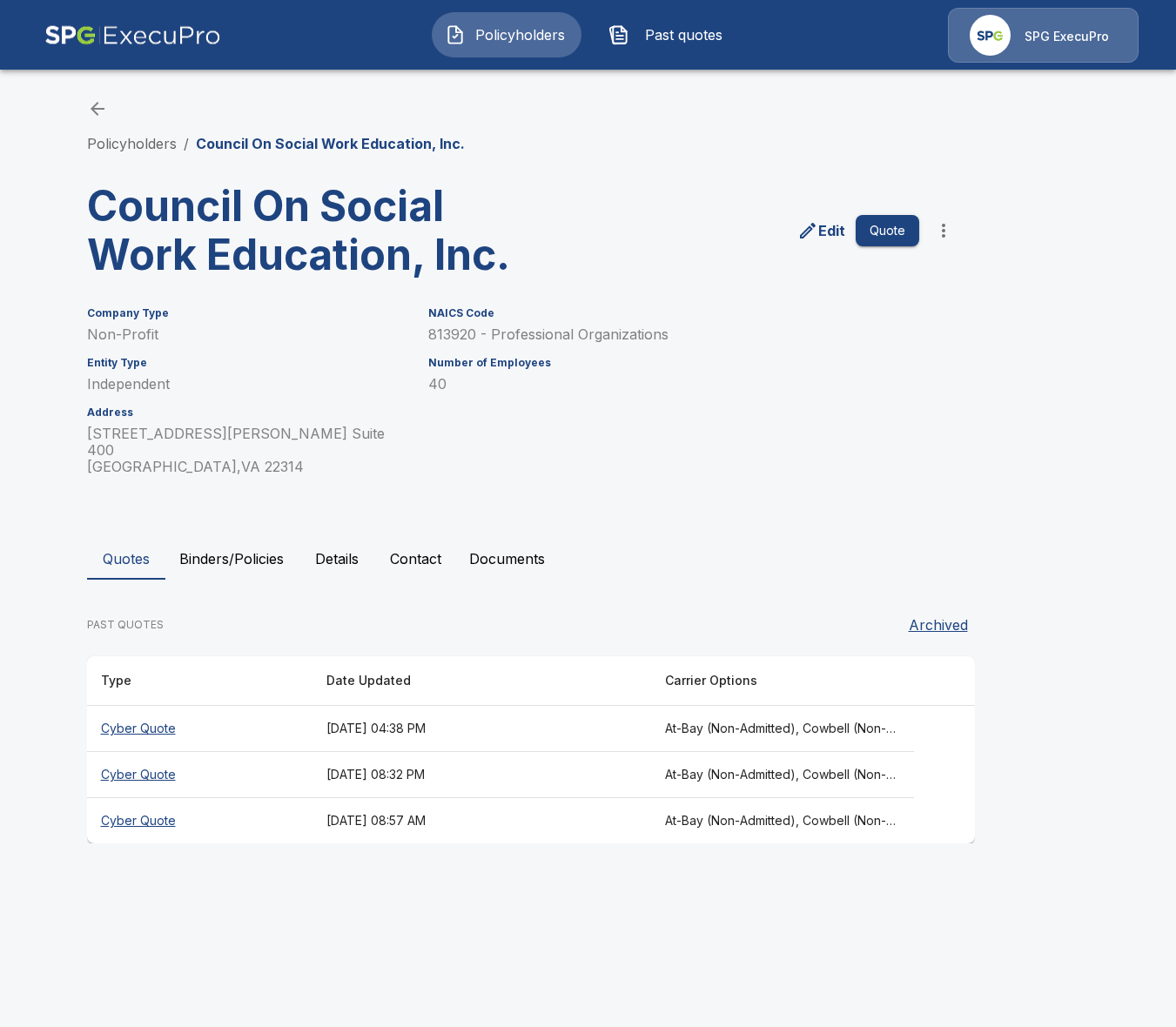
click at [326, 706] on th "September 5, 2025 at 04:38 PM" at bounding box center [482, 729] width 339 height 46
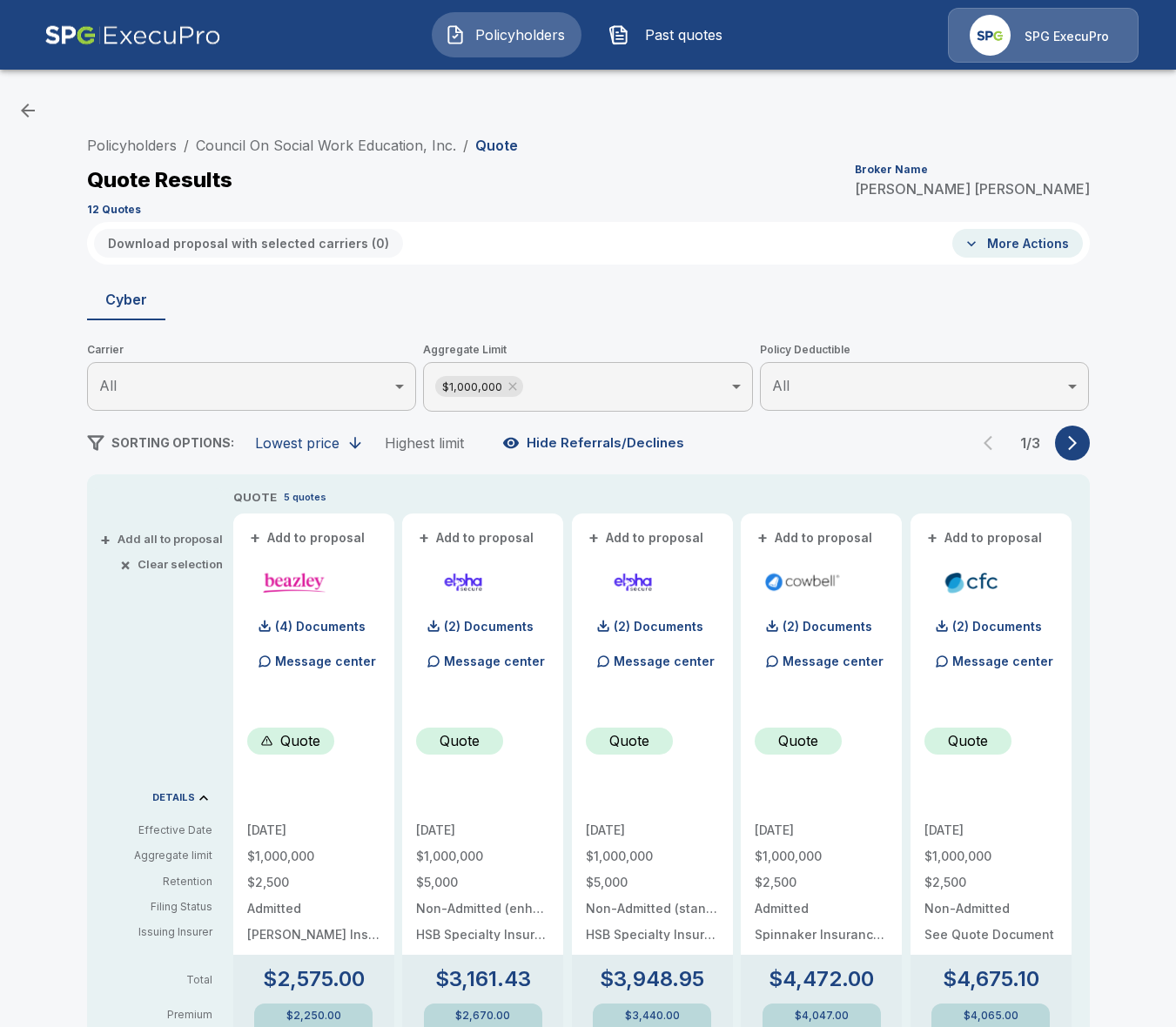
click at [322, 128] on div "Policyholders / Council On Social Work Education, Inc. / Quote Quote Results Br…" at bounding box center [588, 175] width 1003 height 94
click at [302, 161] on div "Policyholders / Council On Social Work Education, Inc. / Quote Quote Results Br…" at bounding box center [588, 175] width 1003 height 94
click at [337, 143] on link "Council On Social Work Education, Inc." at bounding box center [326, 145] width 260 height 17
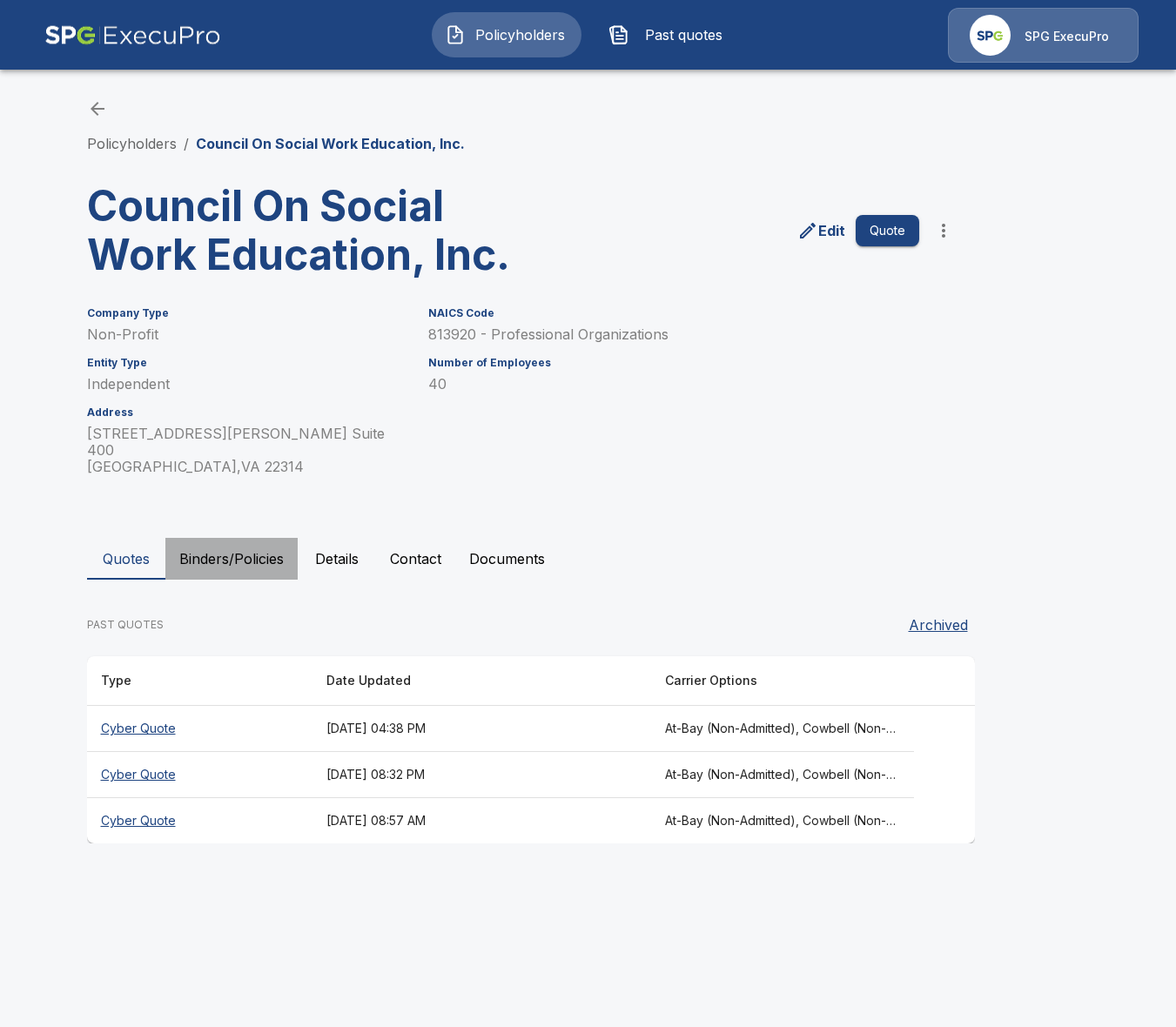
click at [236, 544] on button "Binders/Policies" at bounding box center [232, 559] width 132 height 42
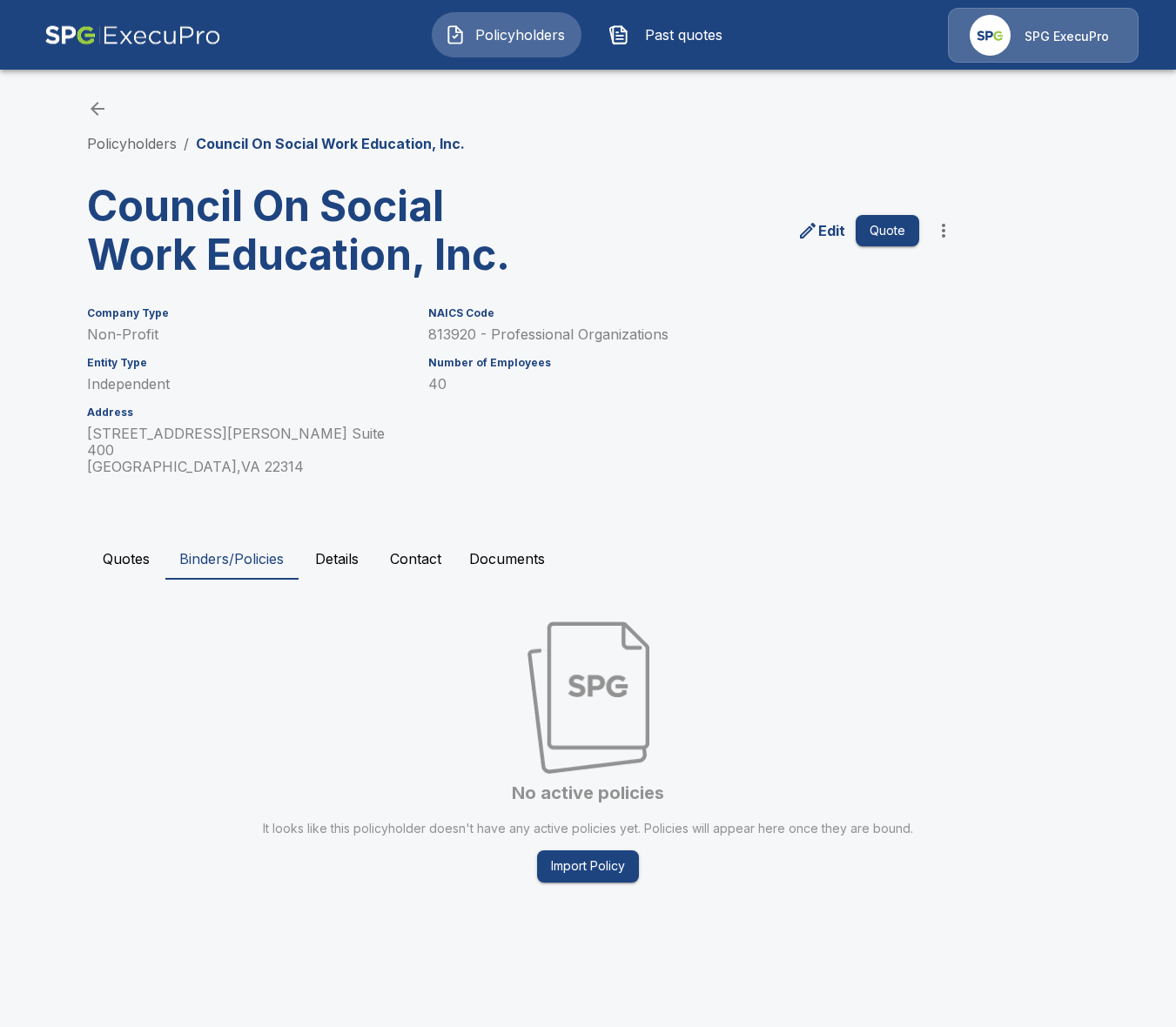
click at [130, 551] on button "Quotes" at bounding box center [126, 559] width 78 height 42
